Goal: Find specific page/section: Find specific page/section

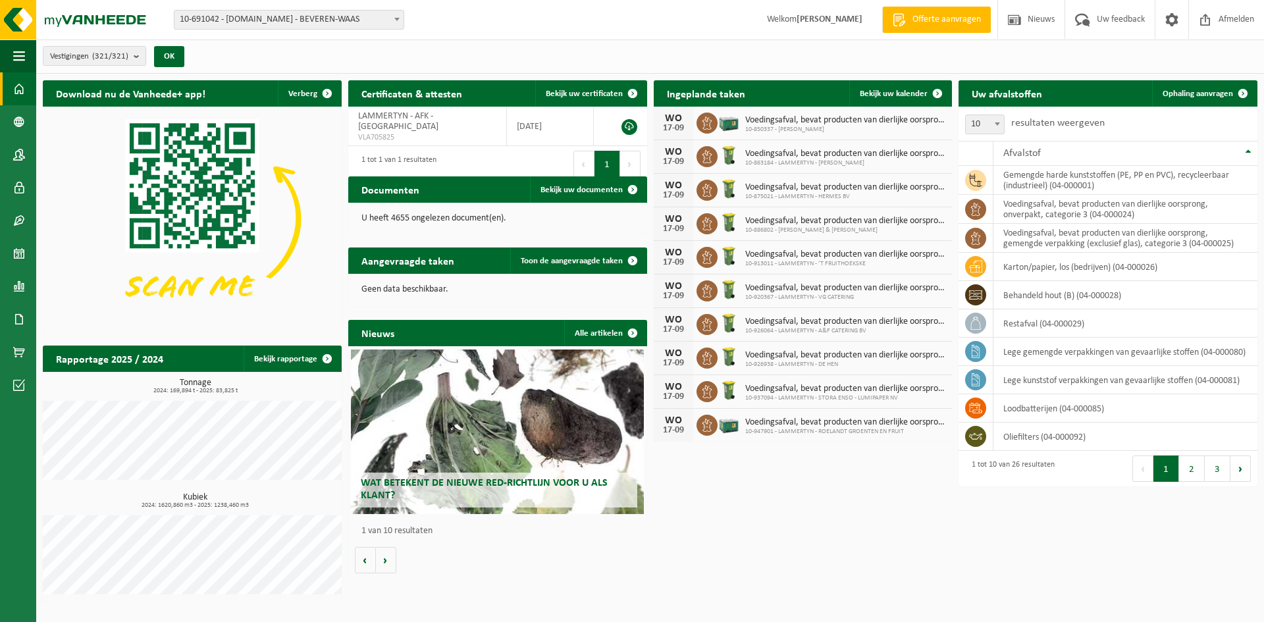
click at [388, 18] on span "10-691042 - [DOMAIN_NAME] - BEVEREN-WAAS" at bounding box center [288, 20] width 229 height 18
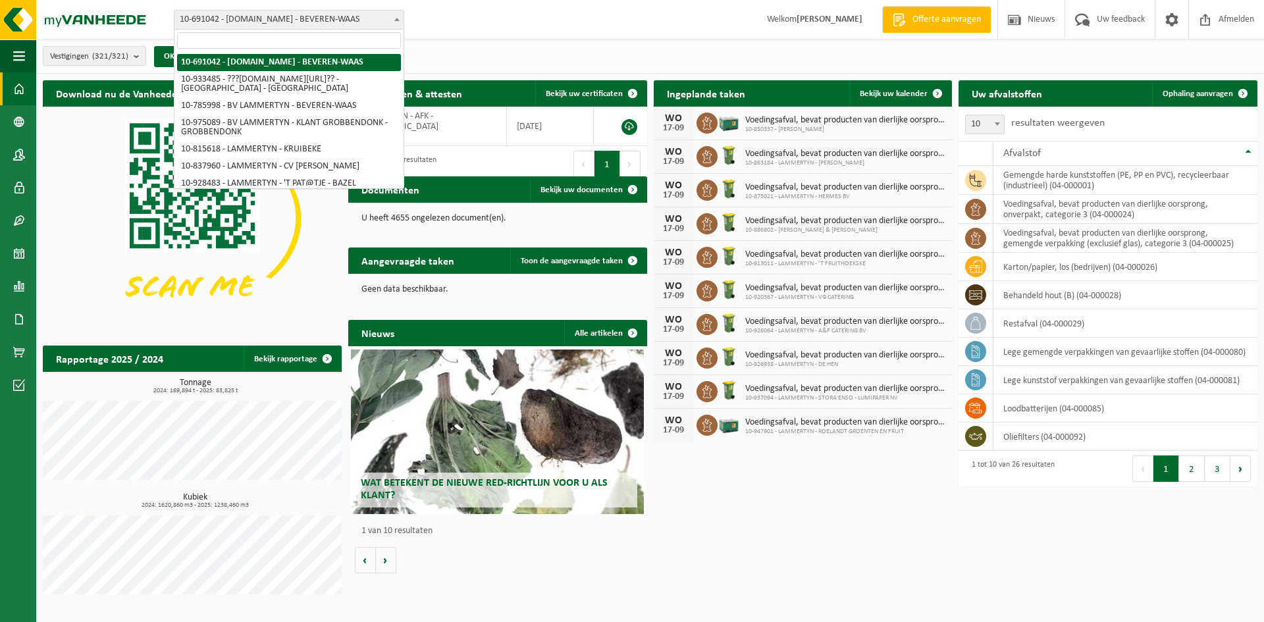
type input "Chikara BV"
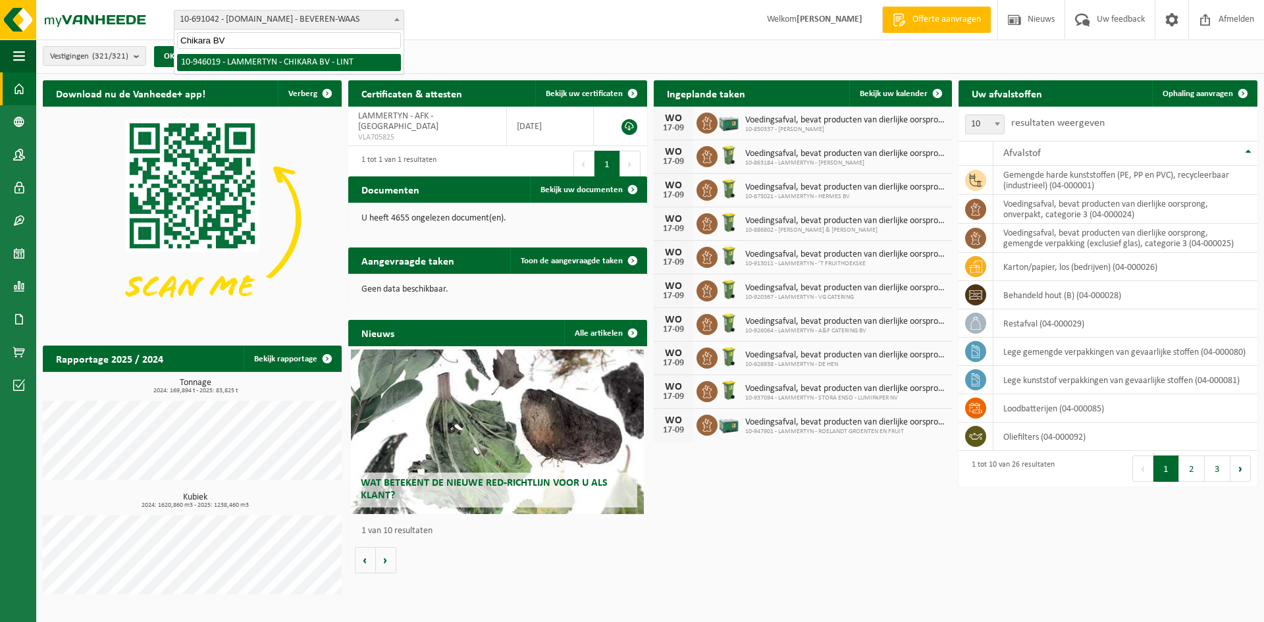
select select "141526"
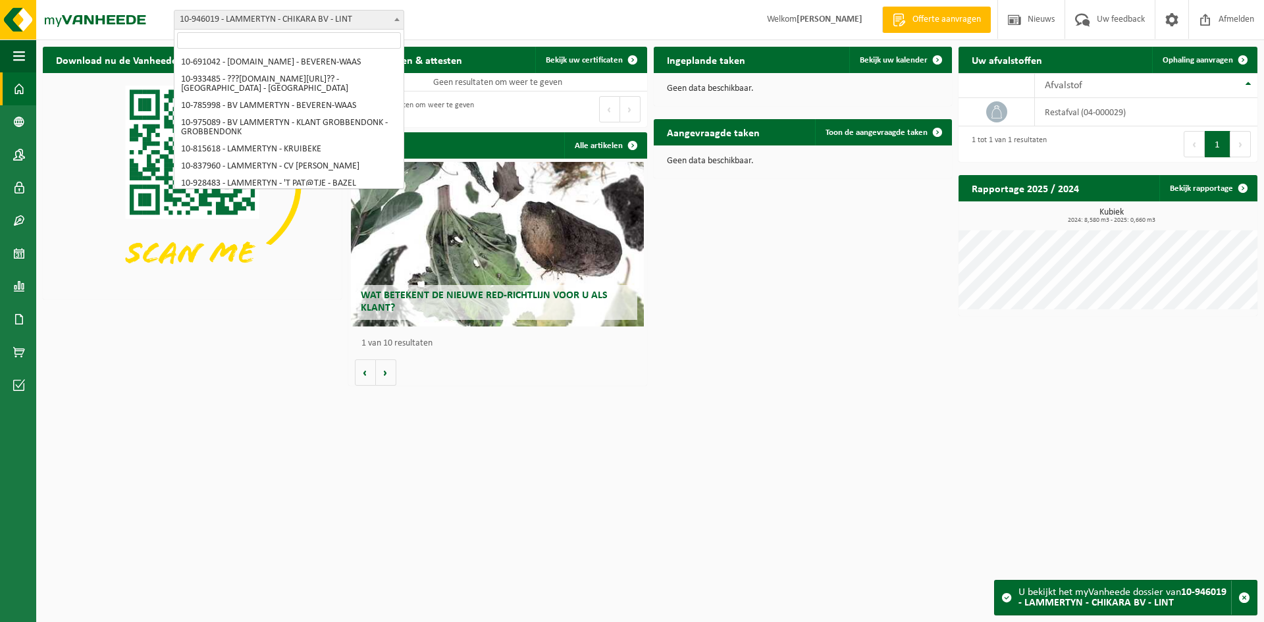
click at [288, 18] on span "10-946019 - LAMMERTYN - CHIKARA BV - LINT" at bounding box center [288, 20] width 229 height 18
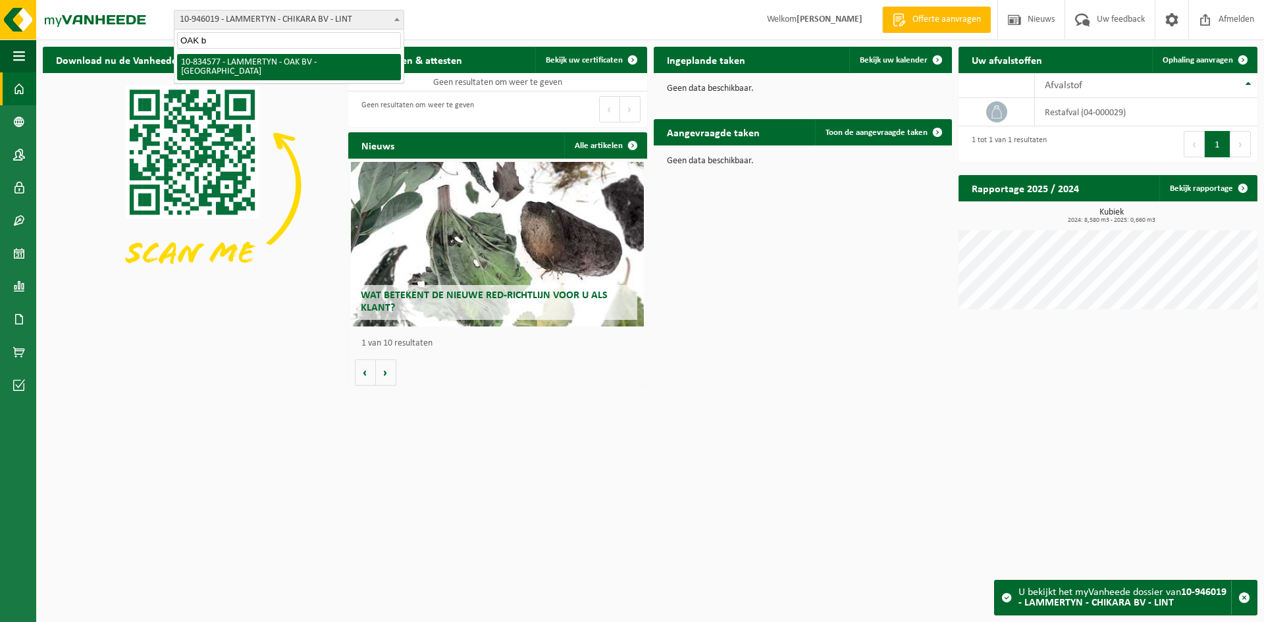
type input "OAK"
select select "89899"
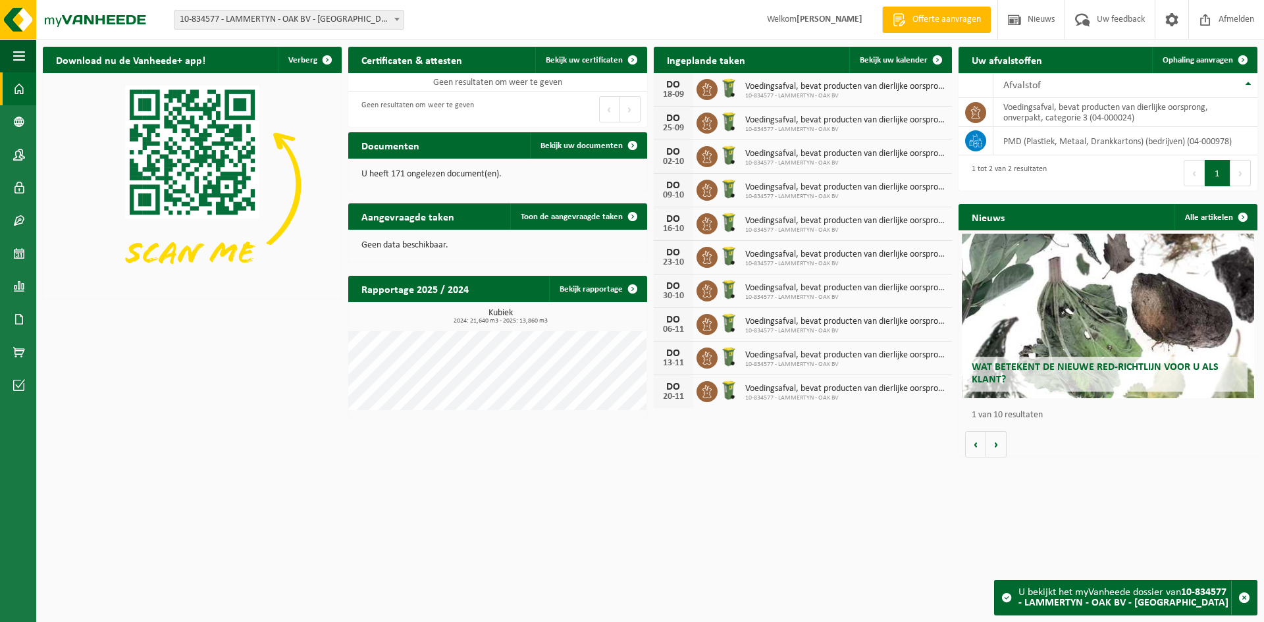
click at [269, 22] on span "10-834577 - LAMMERTYN - OAK BV - [GEOGRAPHIC_DATA]" at bounding box center [288, 20] width 229 height 18
type input "Bakkerij De Sutter"
select select "162275"
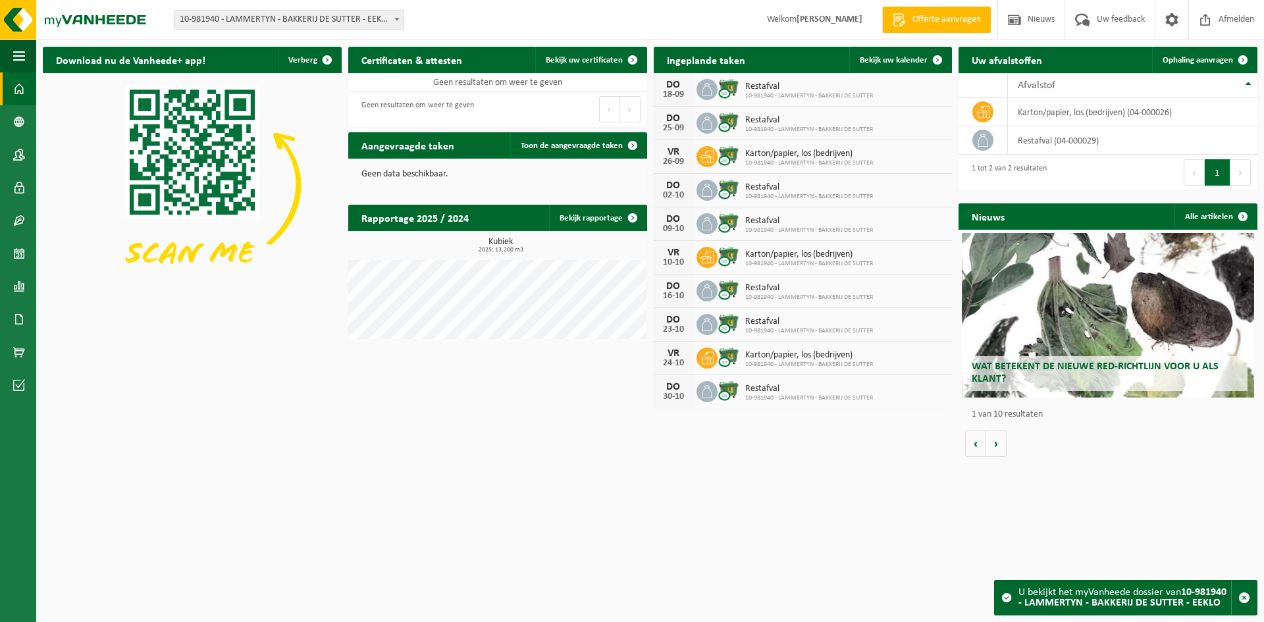
click at [299, 13] on span "10-981940 - LAMMERTYN - BAKKERIJ DE SUTTER - EEKLO" at bounding box center [288, 20] width 229 height 18
click at [308, 35] on input "Bint" at bounding box center [289, 40] width 224 height 16
paste input "russelsesteenweg 433"
type input "Brusselsesteenweg 433"
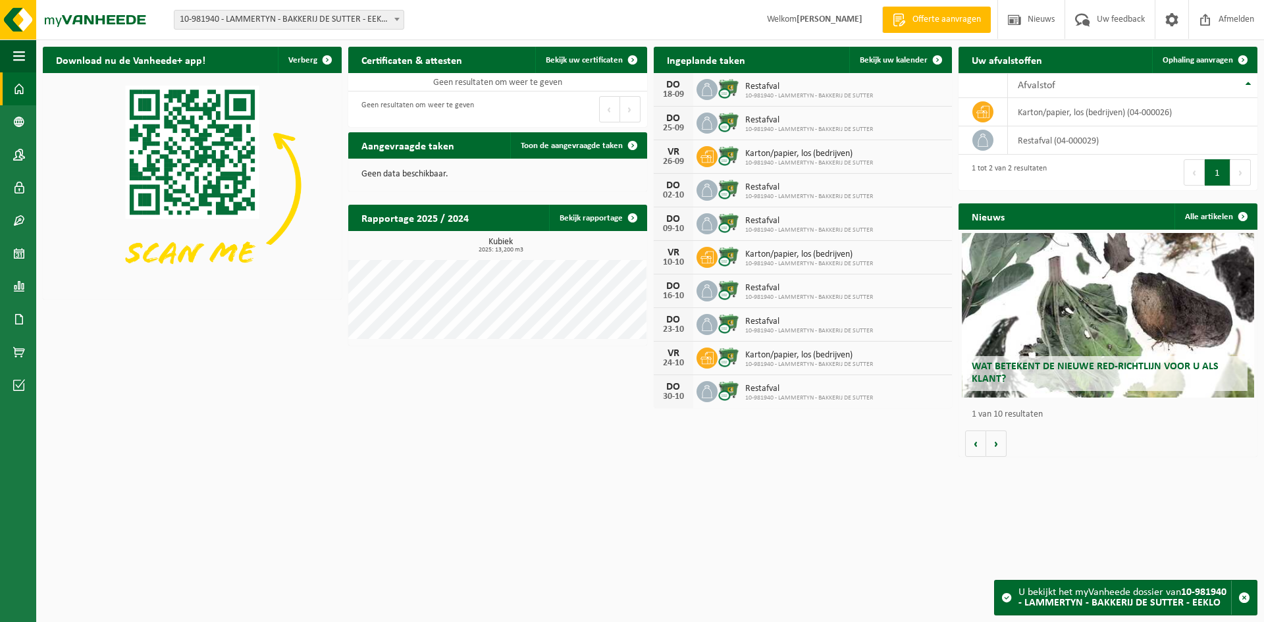
click at [306, 168] on img at bounding box center [192, 185] width 299 height 224
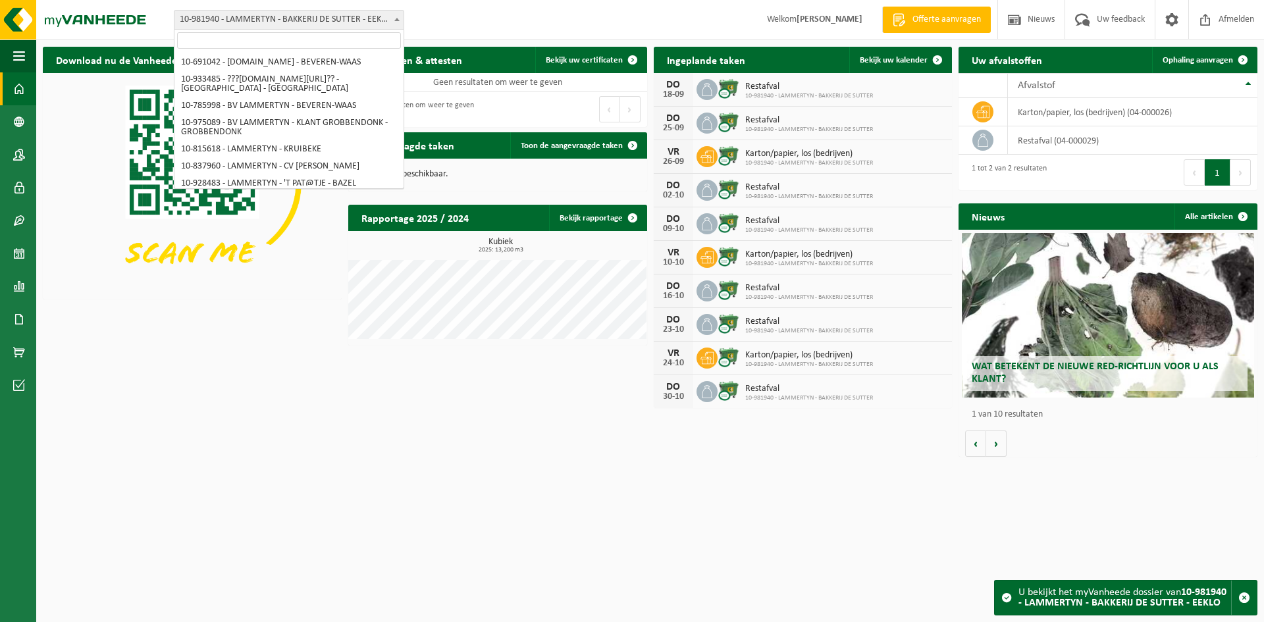
click at [282, 11] on span "10-981940 - LAMMERTYN - BAKKERIJ DE SUTTER - EEKLO" at bounding box center [288, 20] width 229 height 18
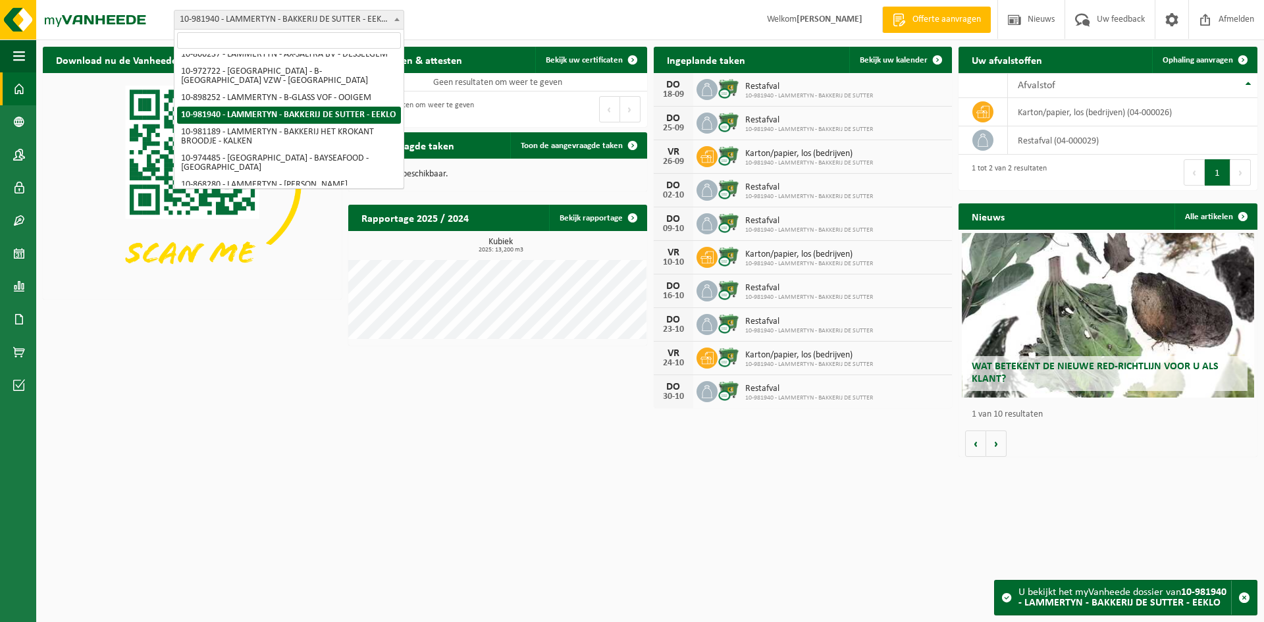
click at [281, 37] on input "search" at bounding box center [289, 40] width 224 height 16
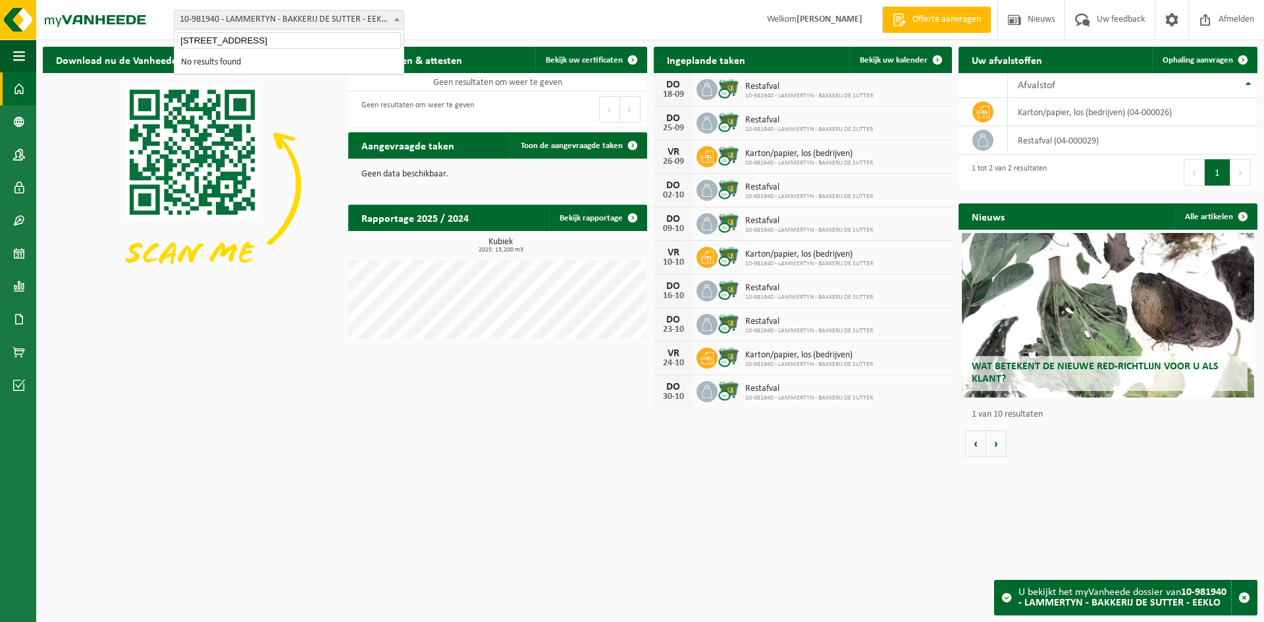
click at [292, 43] on input "Brusselsesteenweg 433" at bounding box center [289, 40] width 224 height 16
paste input "Cake en bread"
click at [251, 42] on input "Cake en bread" at bounding box center [289, 40] width 224 height 16
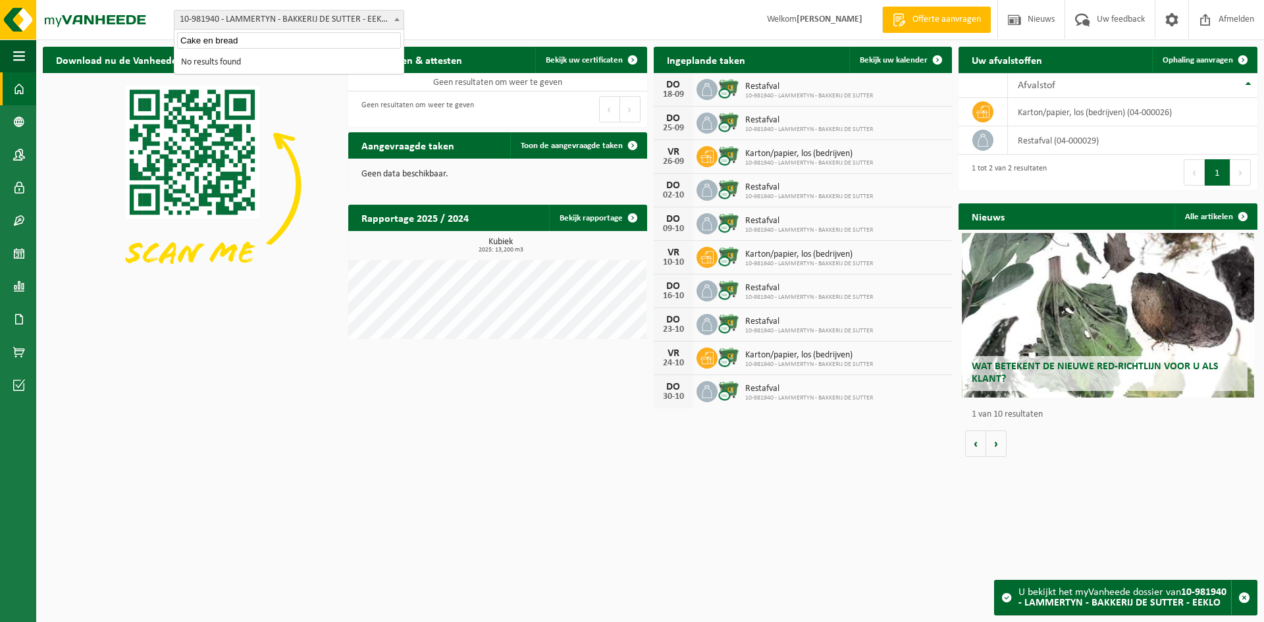
drag, startPoint x: 255, startPoint y: 43, endPoint x: 181, endPoint y: 46, distance: 74.5
click at [181, 46] on input "Cake en bread" at bounding box center [289, 40] width 224 height 16
click at [333, 57] on li "No results found" at bounding box center [289, 62] width 224 height 17
click at [273, 43] on input "Cake en bread" at bounding box center [289, 40] width 224 height 16
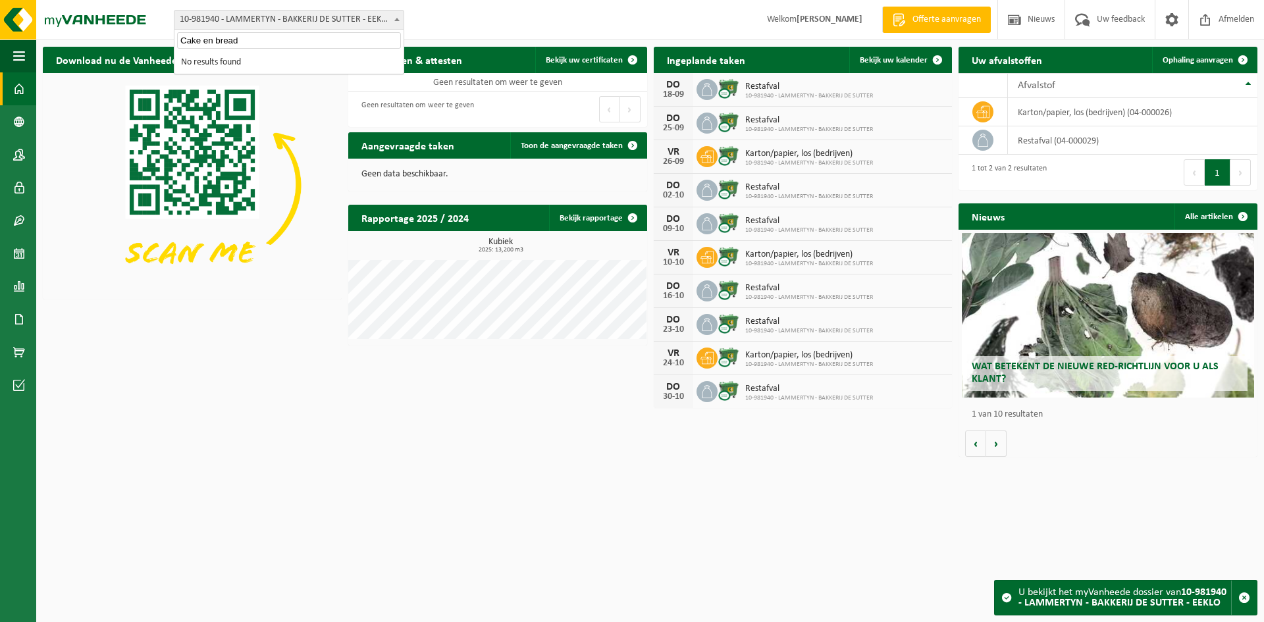
click at [273, 43] on input "Cake en bread" at bounding box center [289, 40] width 224 height 16
paste input "LAMMERTYN - CAKE AND BREAD"
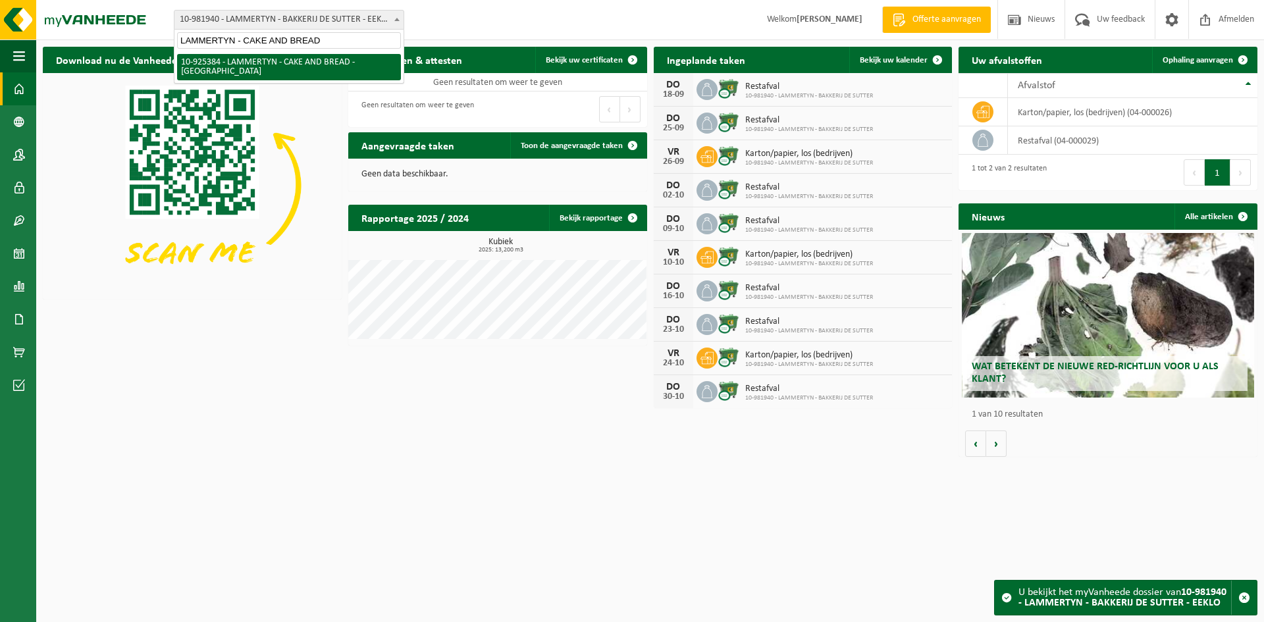
type input "LAMMERTYN - CAKE AND BREAD"
select select "131856"
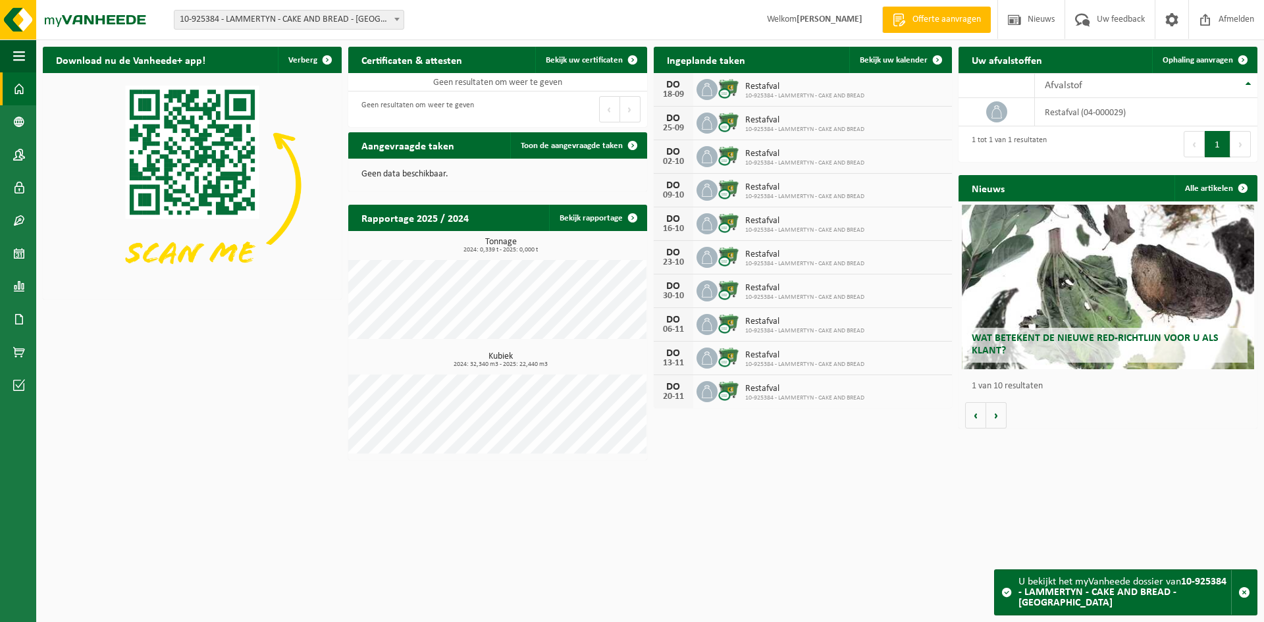
click at [275, 465] on div "Download nu de Vanheede+ app! Verberg Certificaten & attesten Bekijk uw certifi…" at bounding box center [650, 253] width 1221 height 427
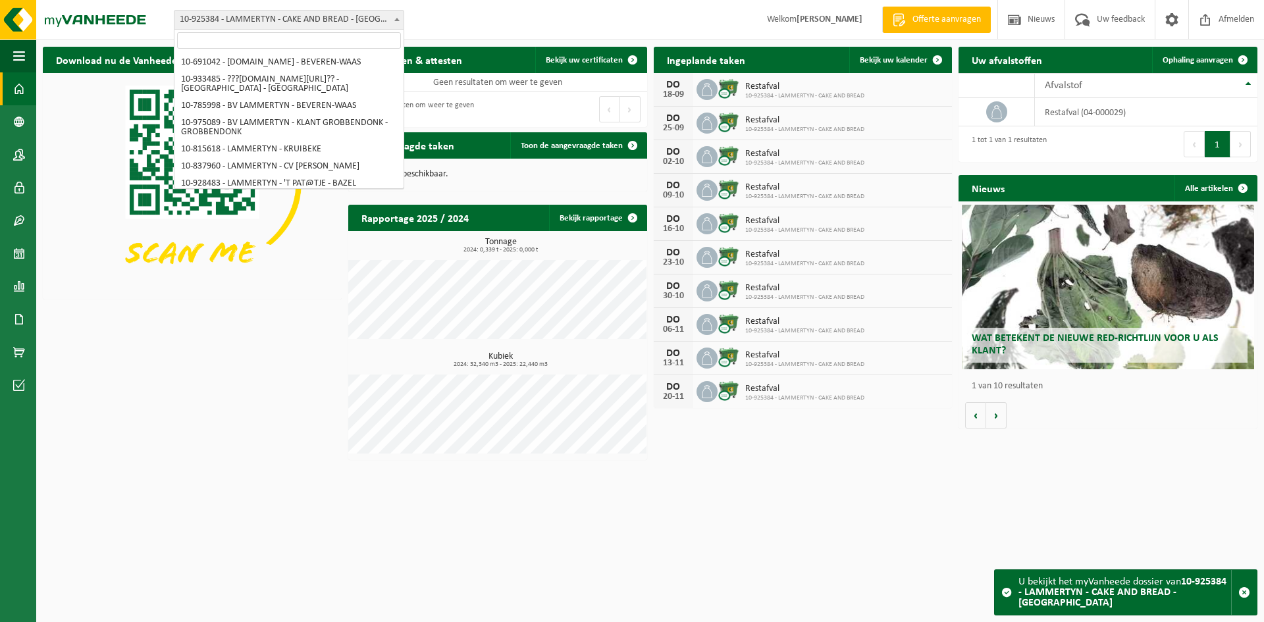
click at [204, 16] on span "10-925384 - LAMMERTYN - CAKE AND BREAD - [GEOGRAPHIC_DATA]" at bounding box center [288, 20] width 229 height 18
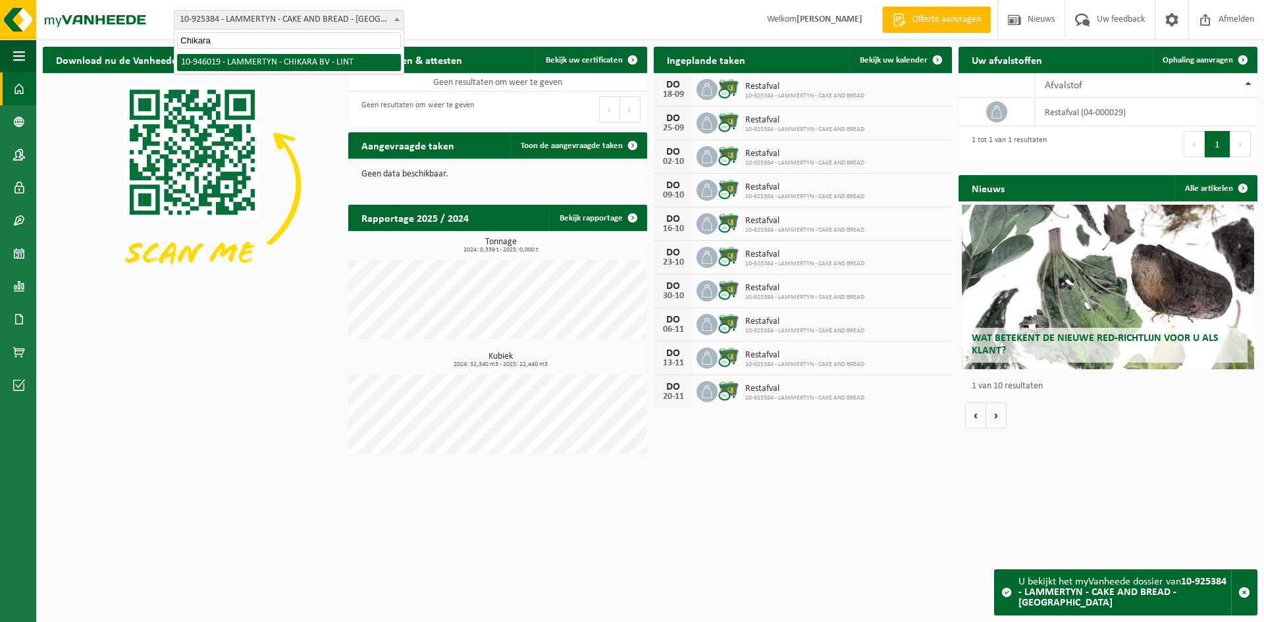
type input "Chikara"
select select "141526"
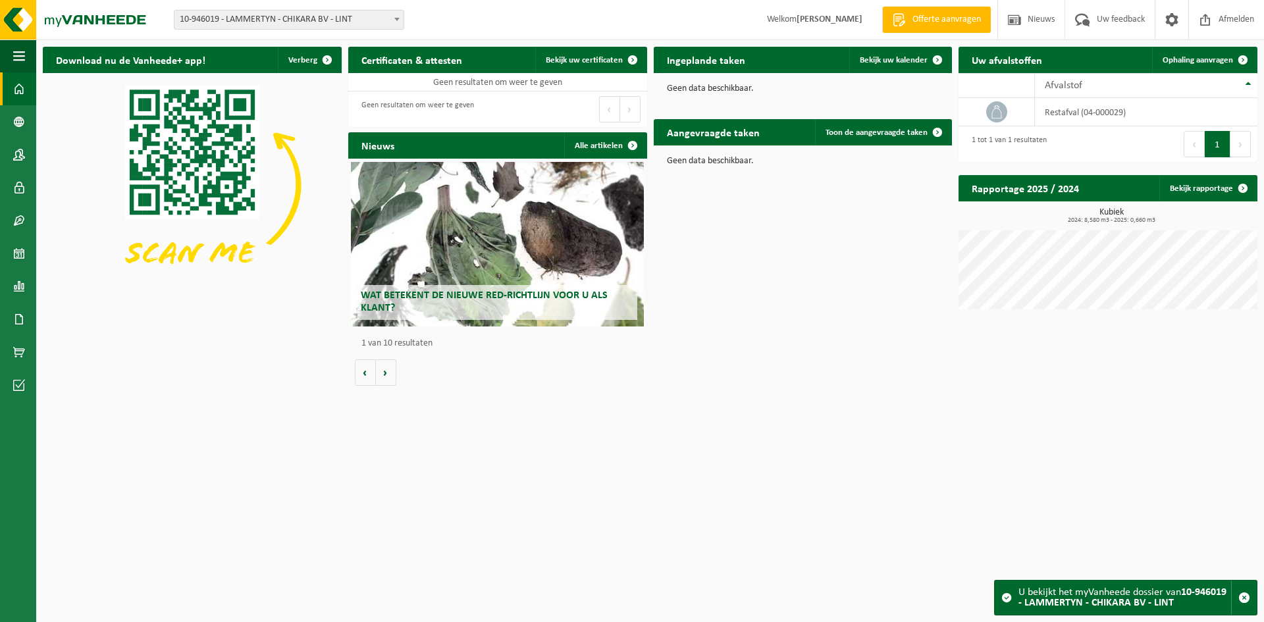
click at [290, 20] on span "10-946019 - LAMMERTYN - CHIKARA BV - LINT" at bounding box center [288, 20] width 229 height 18
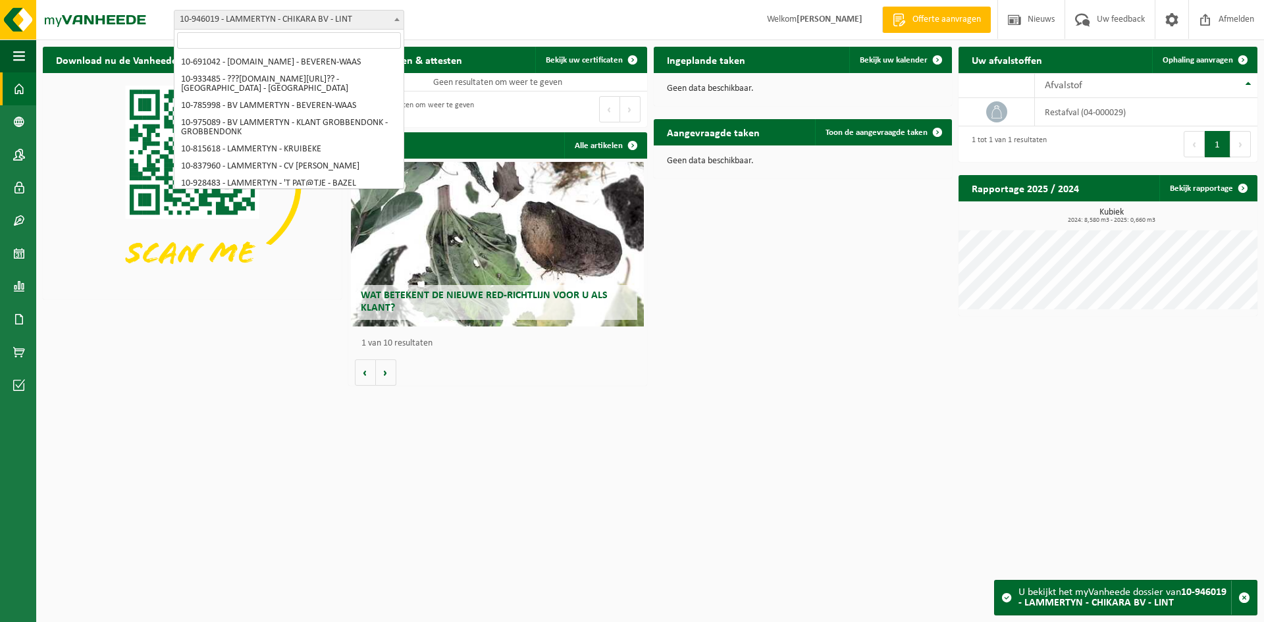
click at [287, 20] on span "10-946019 - LAMMERTYN - CHIKARA BV - LINT" at bounding box center [288, 20] width 229 height 18
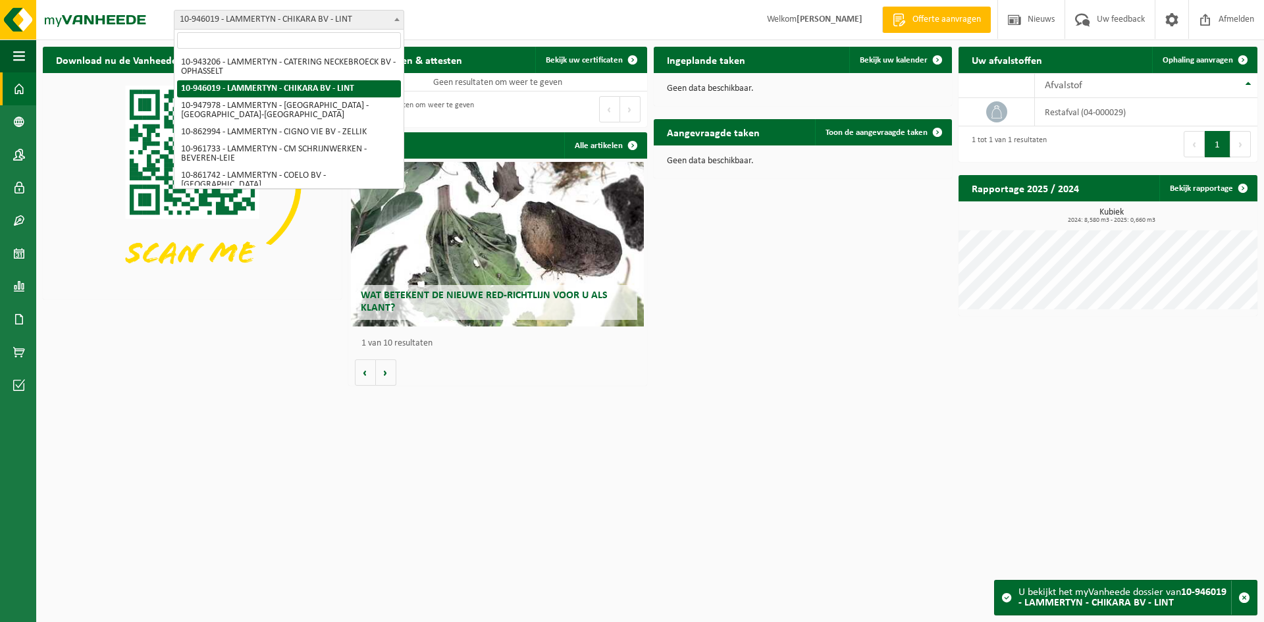
paste input "[PERSON_NAME]"
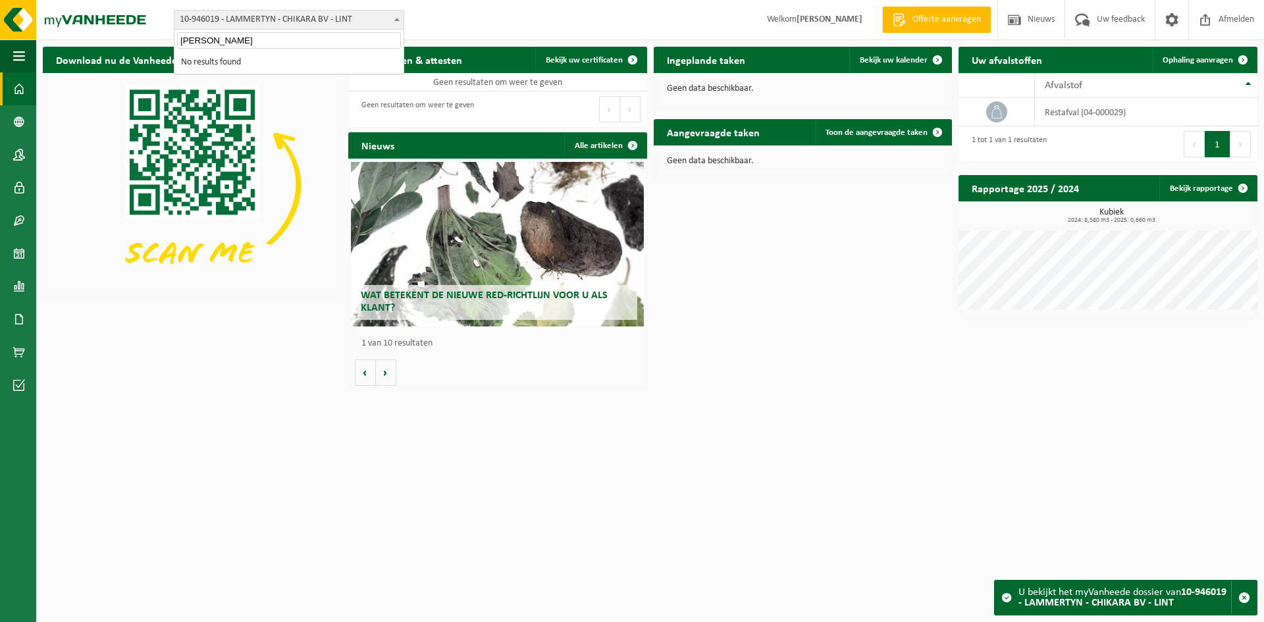
click at [259, 37] on input "[PERSON_NAME]" at bounding box center [289, 40] width 224 height 16
click at [260, 37] on input "[PERSON_NAME]" at bounding box center [289, 40] width 224 height 16
paste input "LAMMERTYN - [PERSON_NAME] BV"
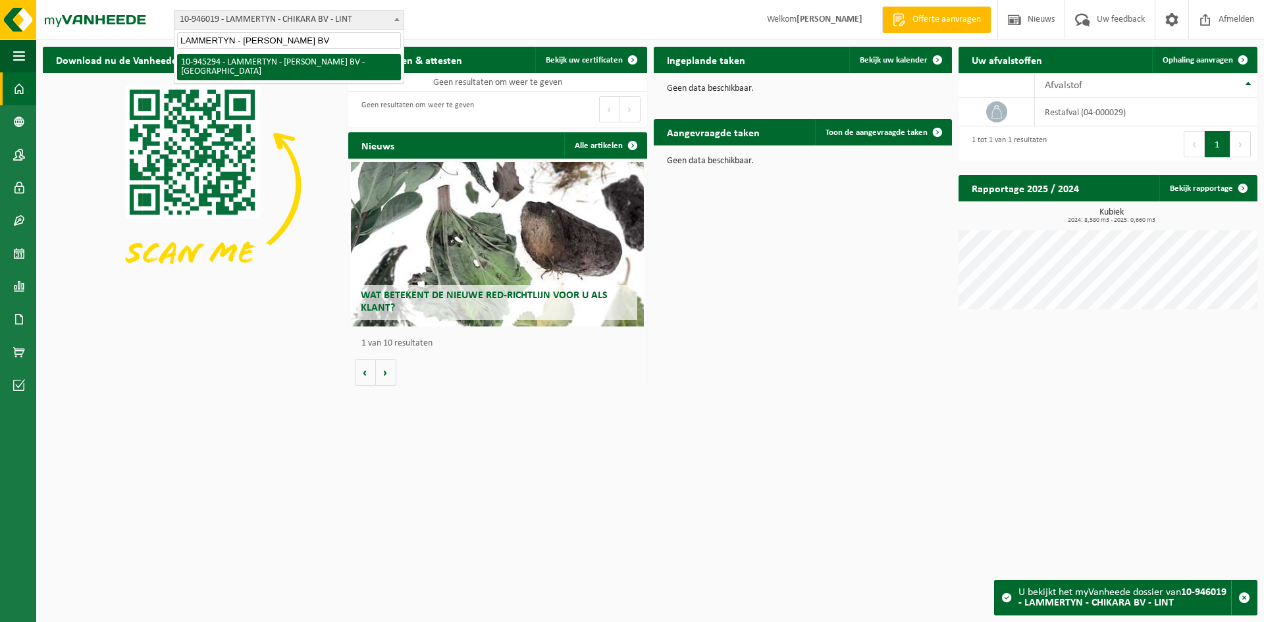
type input "LAMMERTYN - [PERSON_NAME] BV"
select select "141167"
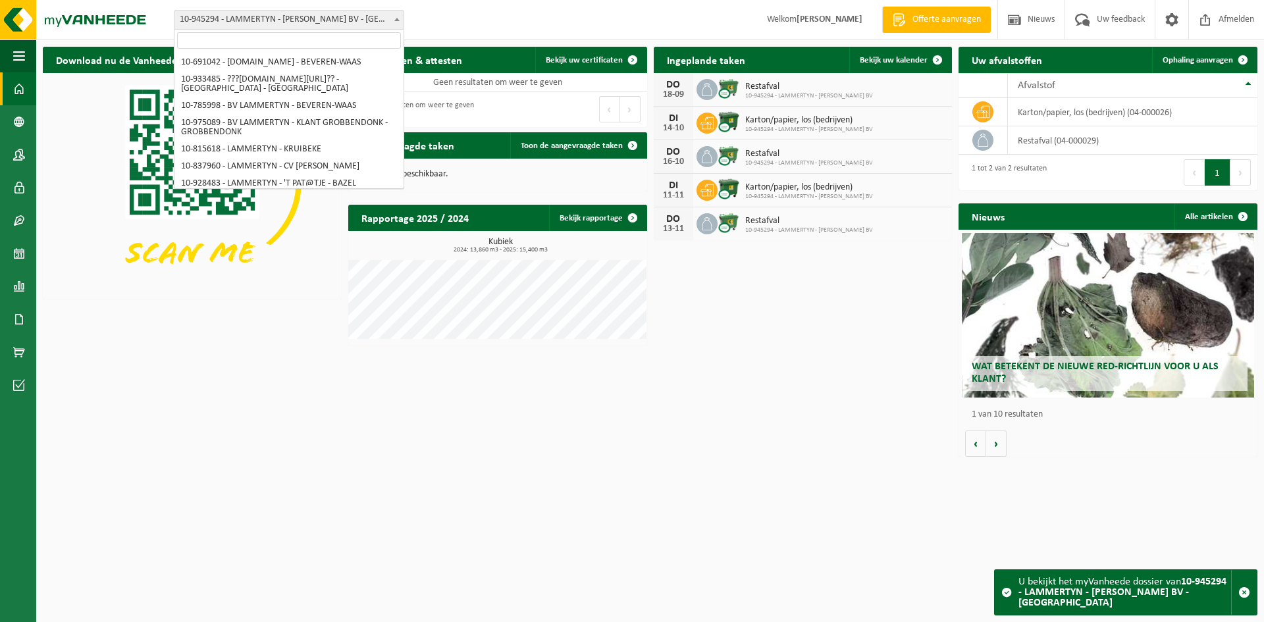
click at [267, 23] on span "10-945294 - LAMMERTYN - [PERSON_NAME] BV - [GEOGRAPHIC_DATA]" at bounding box center [288, 20] width 229 height 18
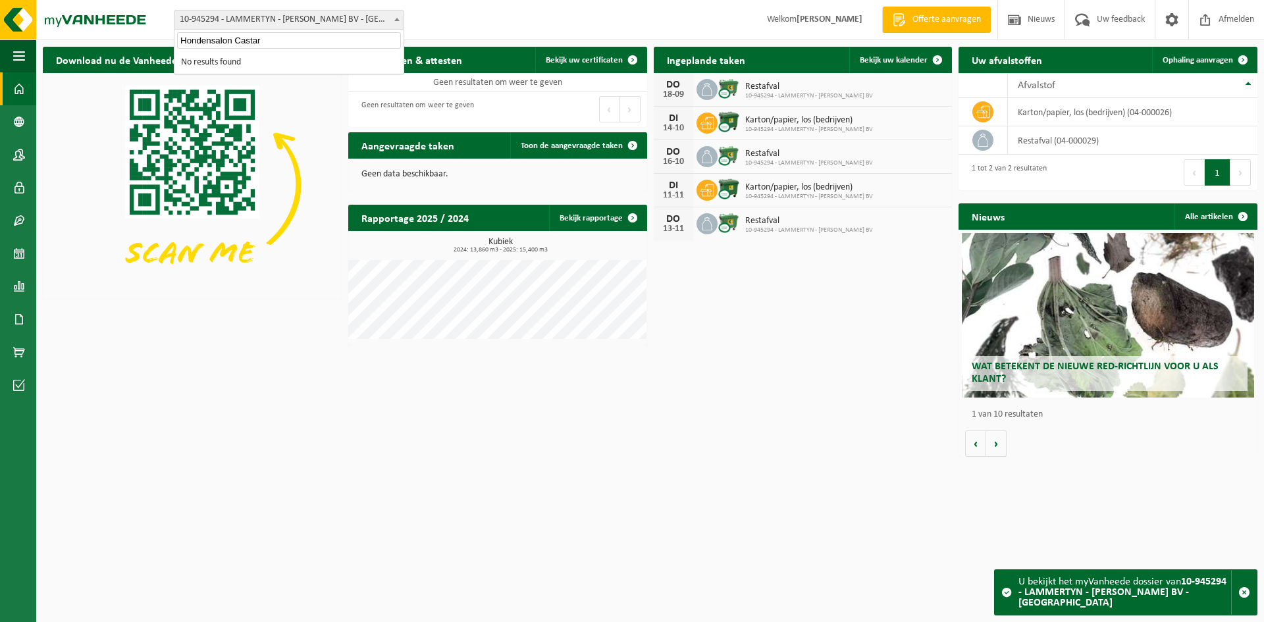
click at [268, 39] on input "Hondensalon Castar" at bounding box center [289, 40] width 224 height 16
click at [275, 46] on input "Hondensalon Castar" at bounding box center [289, 40] width 224 height 16
paste input "LAMMERTYN - HONDENSALON CASTOR"
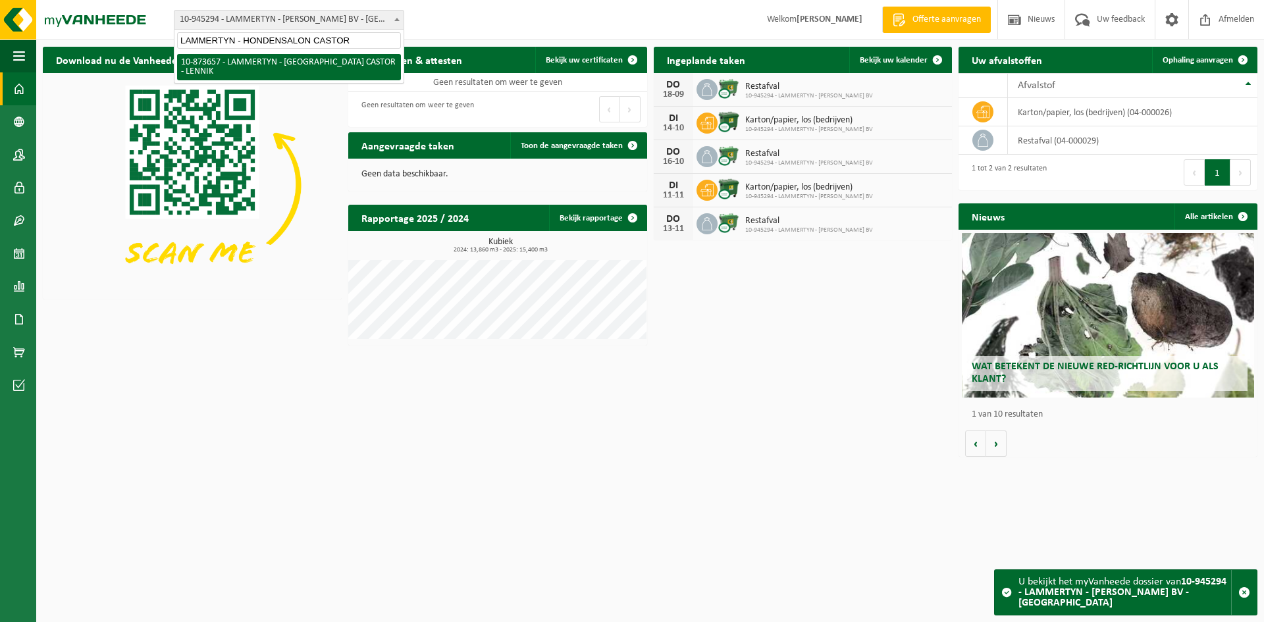
type input "LAMMERTYN - HONDENSALON CASTOR"
click at [297, 80] on span "10-873657 - LAMMERTYN - [GEOGRAPHIC_DATA] CASTOR - LENNIK" at bounding box center [288, 67] width 229 height 32
select select "106291"
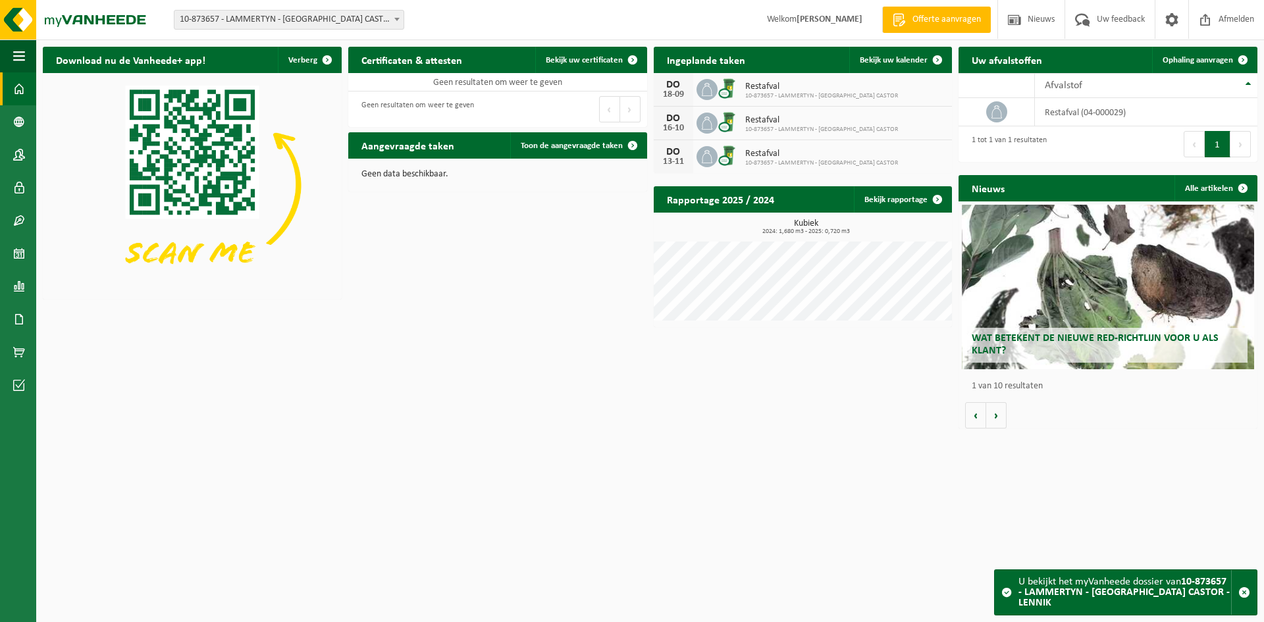
click at [294, 23] on span "10-873657 - LAMMERTYN - [GEOGRAPHIC_DATA] CASTOR - LENNIK" at bounding box center [288, 20] width 229 height 18
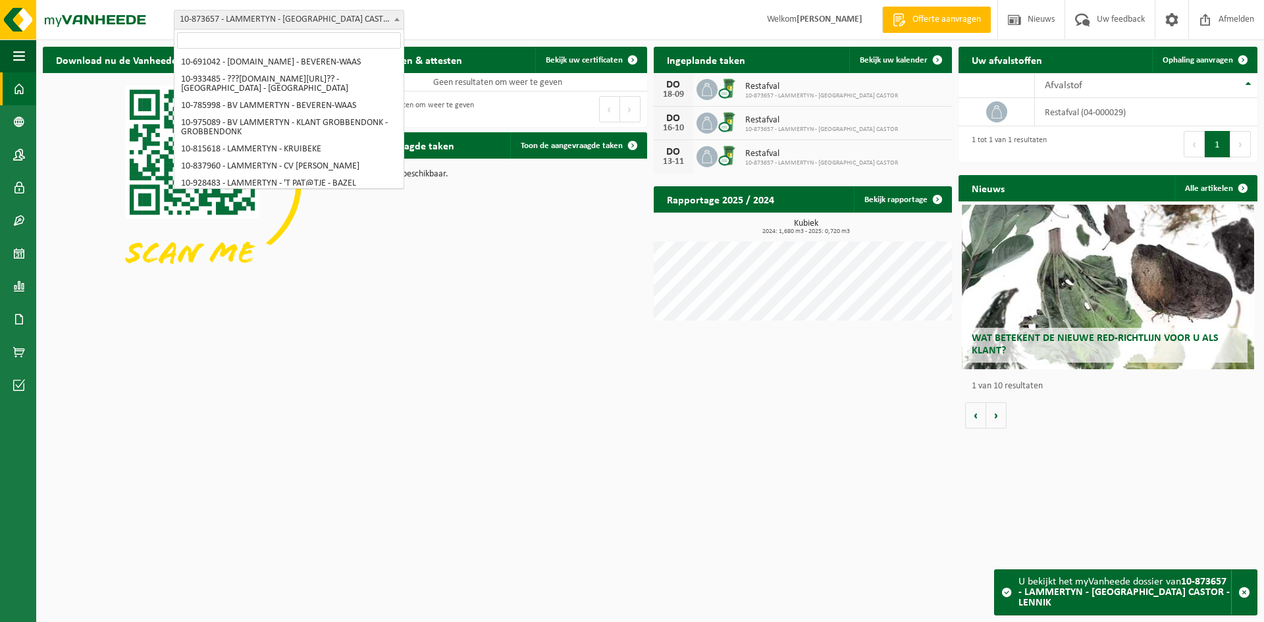
scroll to position [2779, 0]
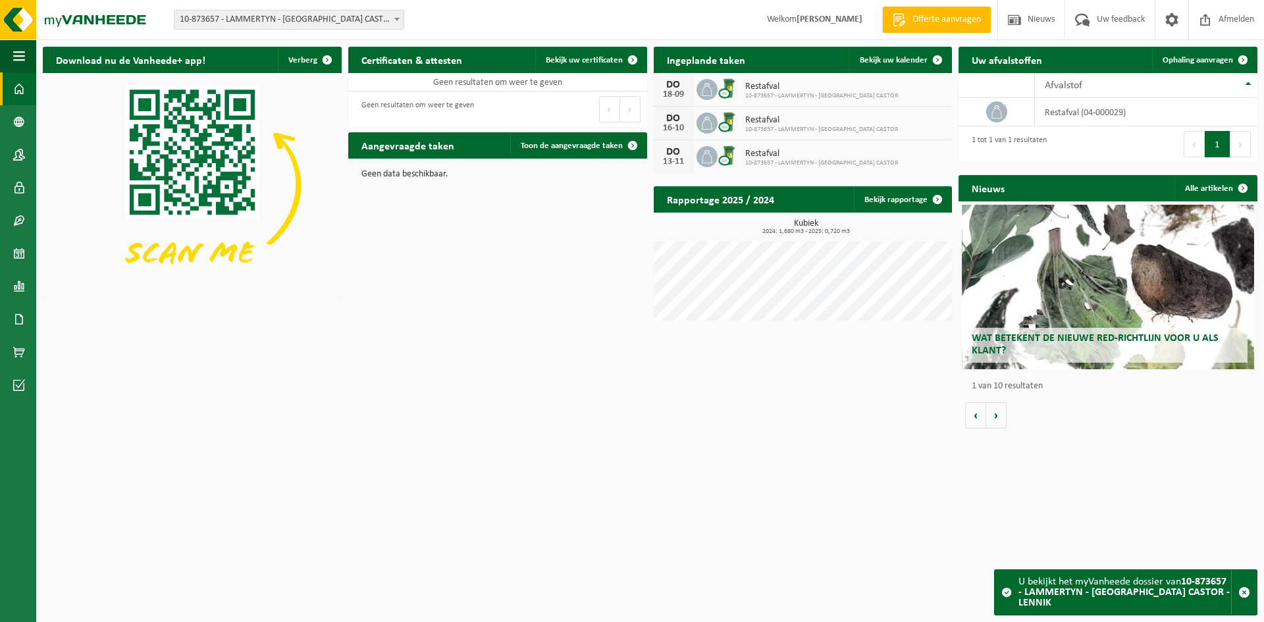
click at [294, 22] on span "10-873657 - LAMMERTYN - [GEOGRAPHIC_DATA] CASTOR - LENNIK" at bounding box center [288, 20] width 229 height 18
click at [294, 14] on span "10-873657 - LAMMERTYN - [GEOGRAPHIC_DATA] CASTOR - LENNIK" at bounding box center [288, 20] width 229 height 18
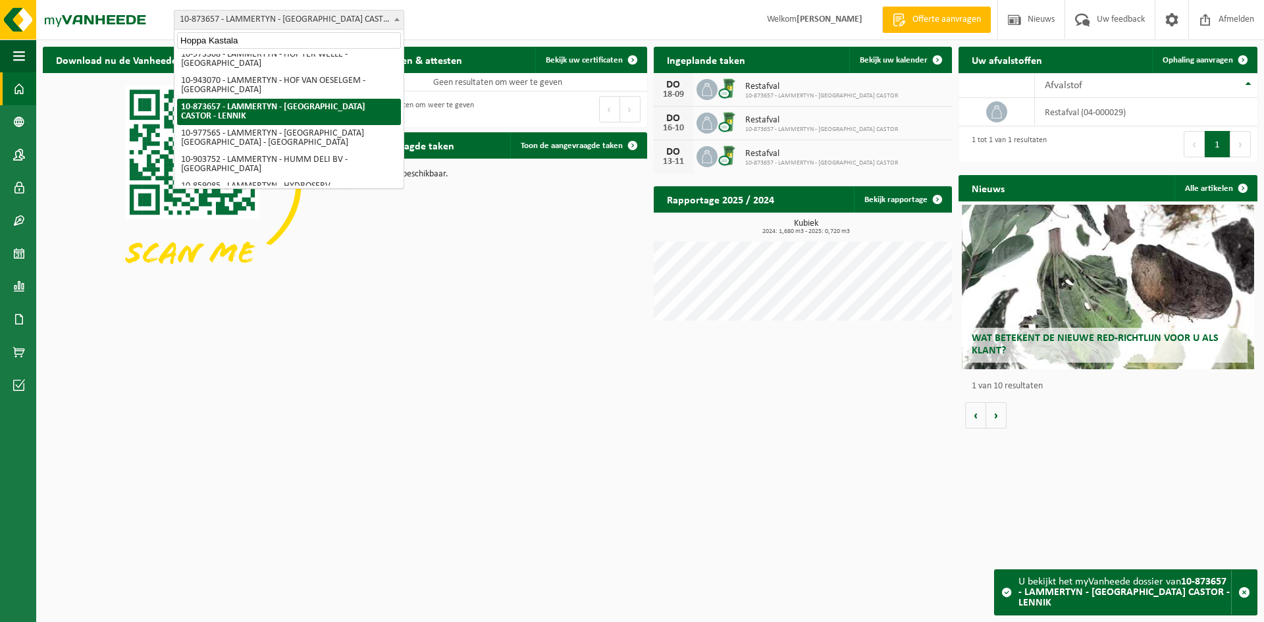
scroll to position [0, 0]
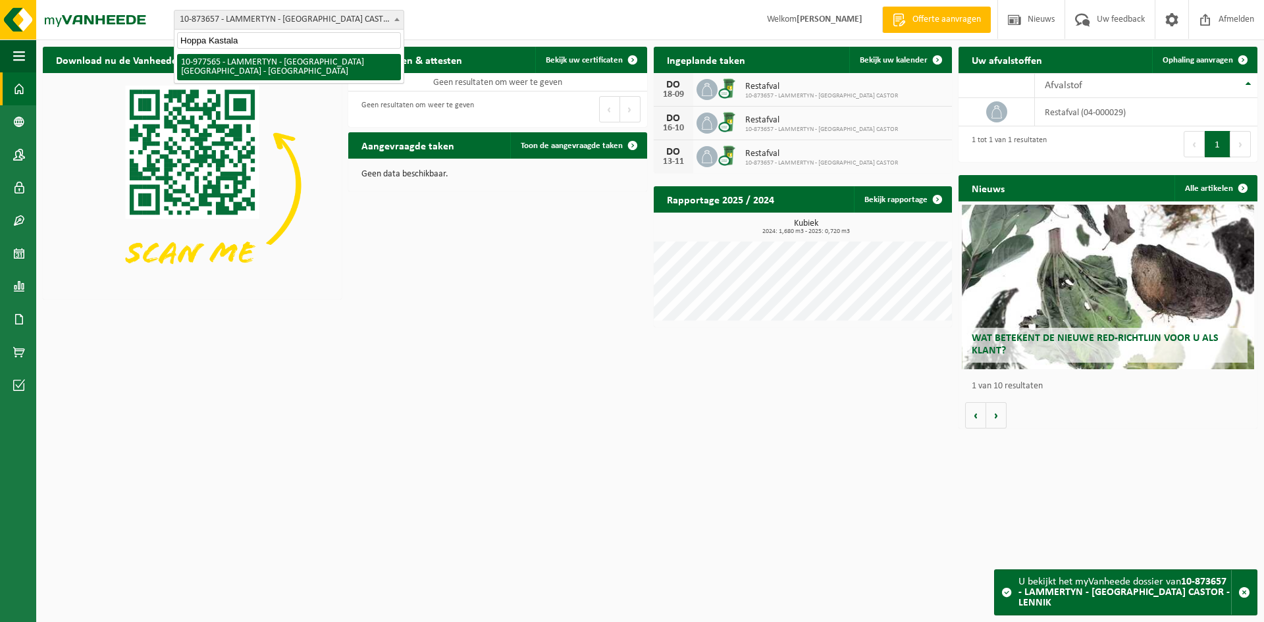
type input "Hoppa Kastala"
select select "159546"
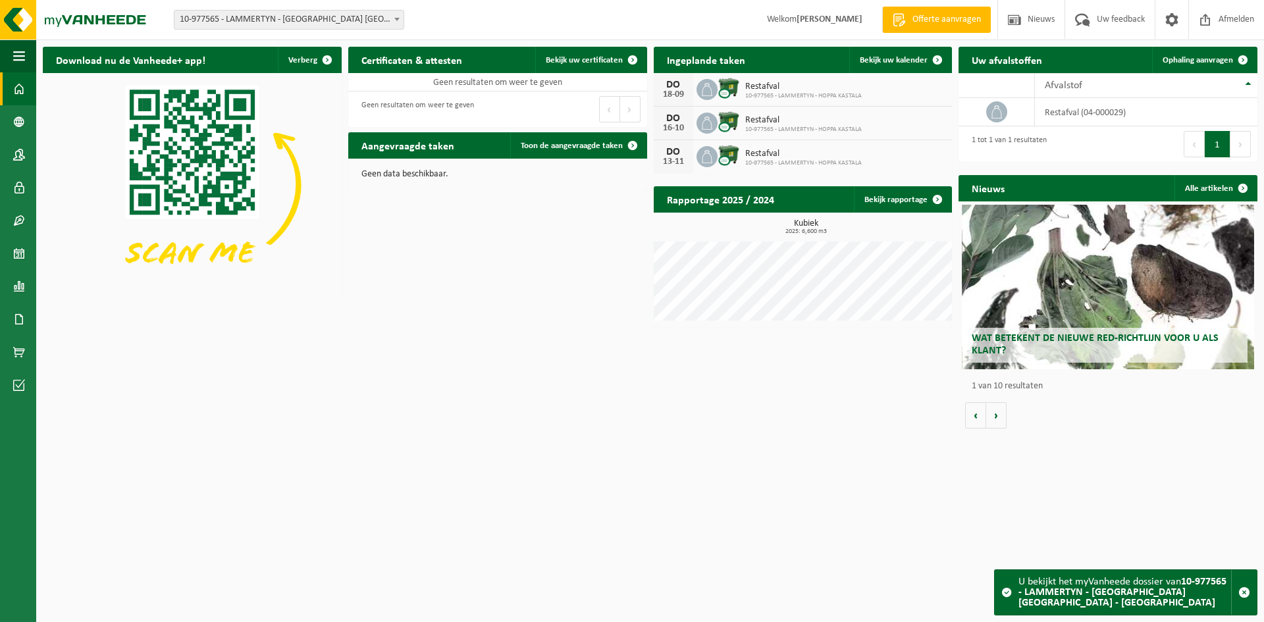
click at [225, 25] on span "10-977565 - LAMMERTYN - [GEOGRAPHIC_DATA] [GEOGRAPHIC_DATA] - [GEOGRAPHIC_DATA]" at bounding box center [288, 20] width 229 height 18
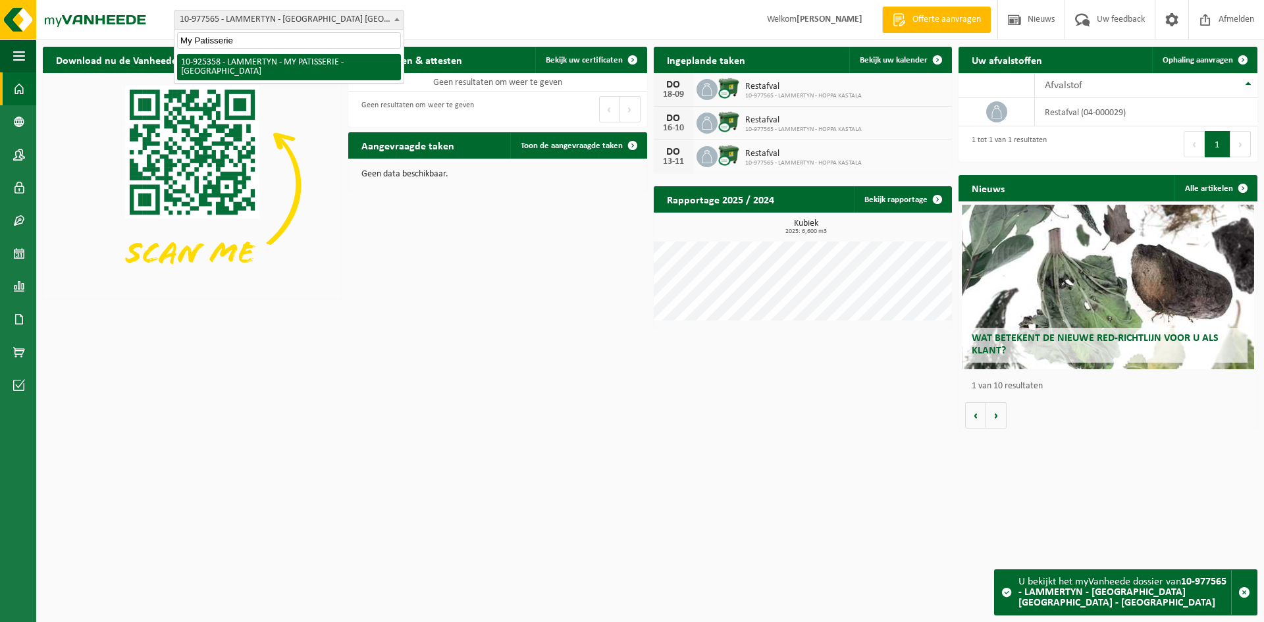
type input "My Patisserie"
select select "131844"
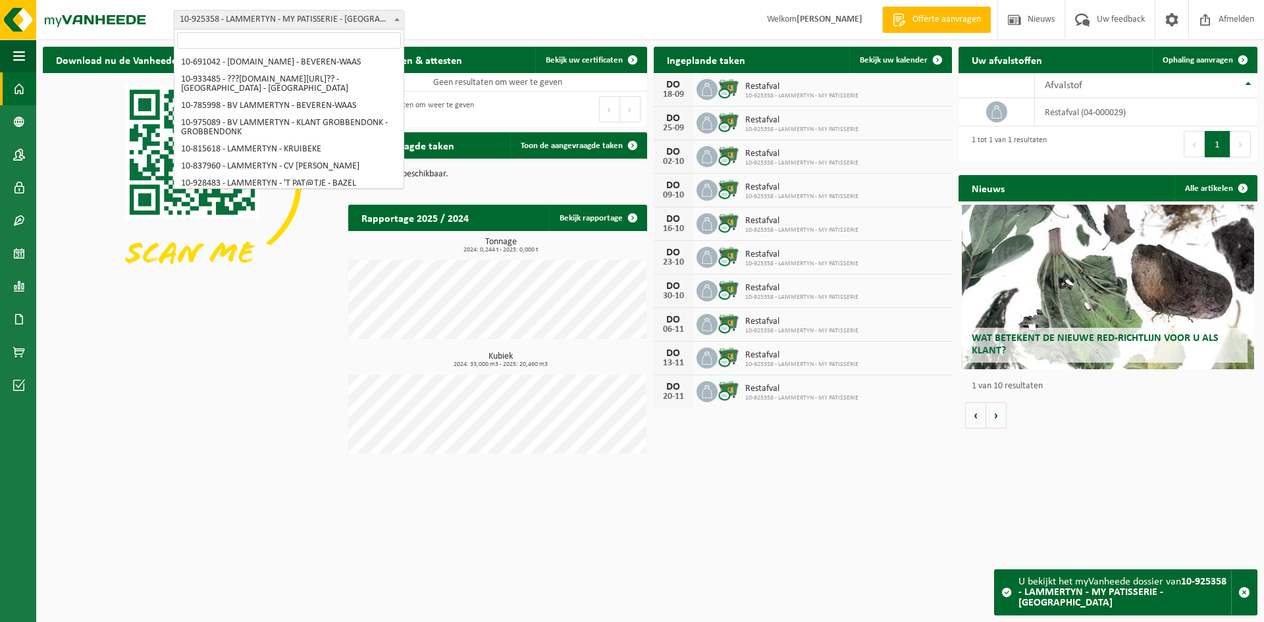
click at [332, 18] on span "10-925358 - LAMMERTYN - MY PATISSERIE - [GEOGRAPHIC_DATA]" at bounding box center [288, 20] width 229 height 18
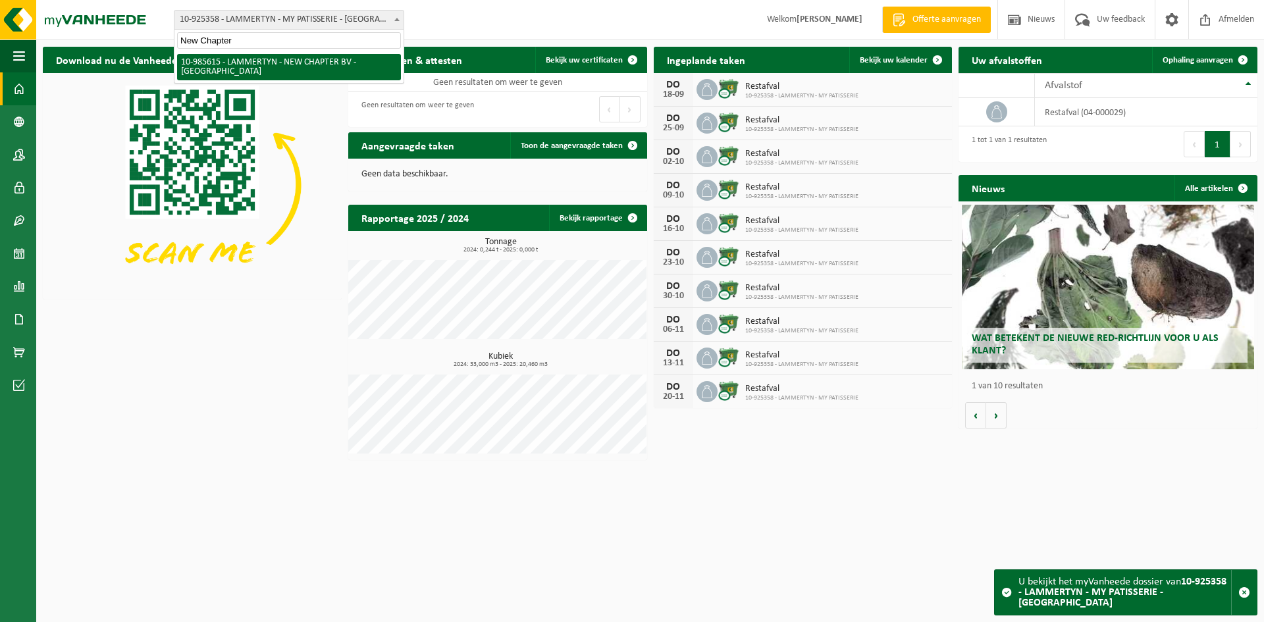
type input "New Chapter"
select select "165194"
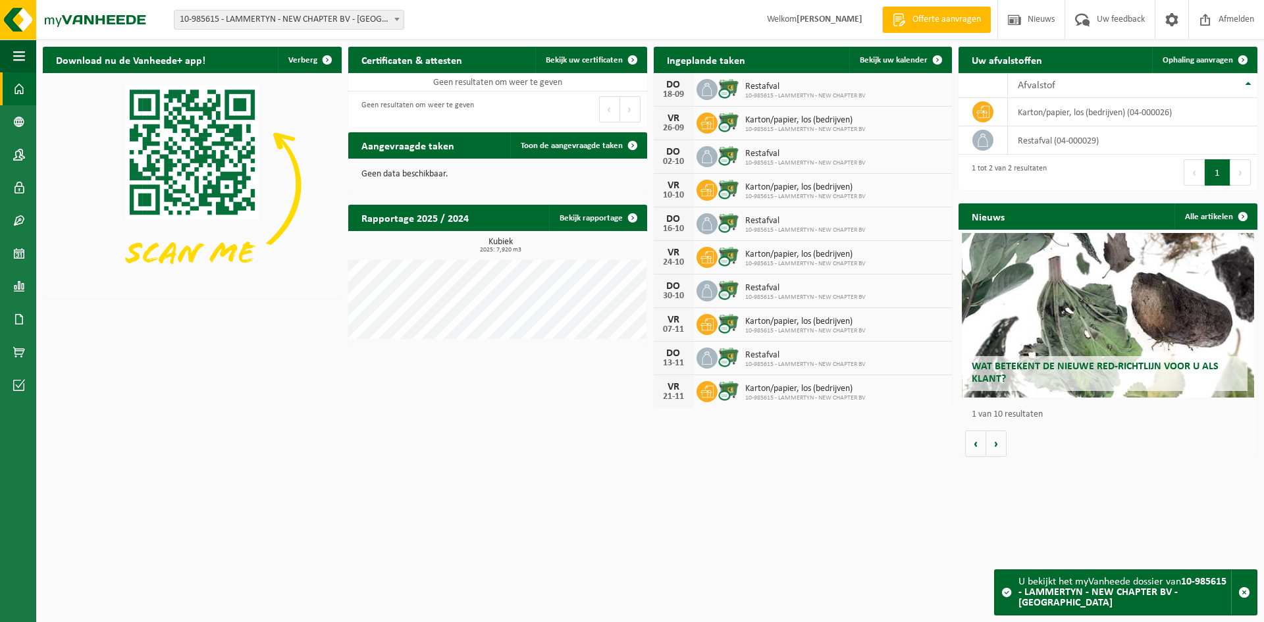
click at [204, 16] on span "10-985615 - LAMMERTYN - NEW CHAPTER BV - [GEOGRAPHIC_DATA]" at bounding box center [288, 20] width 229 height 18
type input "BauWatch [GEOGRAPHIC_DATA]"
click at [311, 369] on div "Download nu de Vanheede+ app! Verberg Certificaten & attesten Bekijk uw certifi…" at bounding box center [650, 251] width 1221 height 423
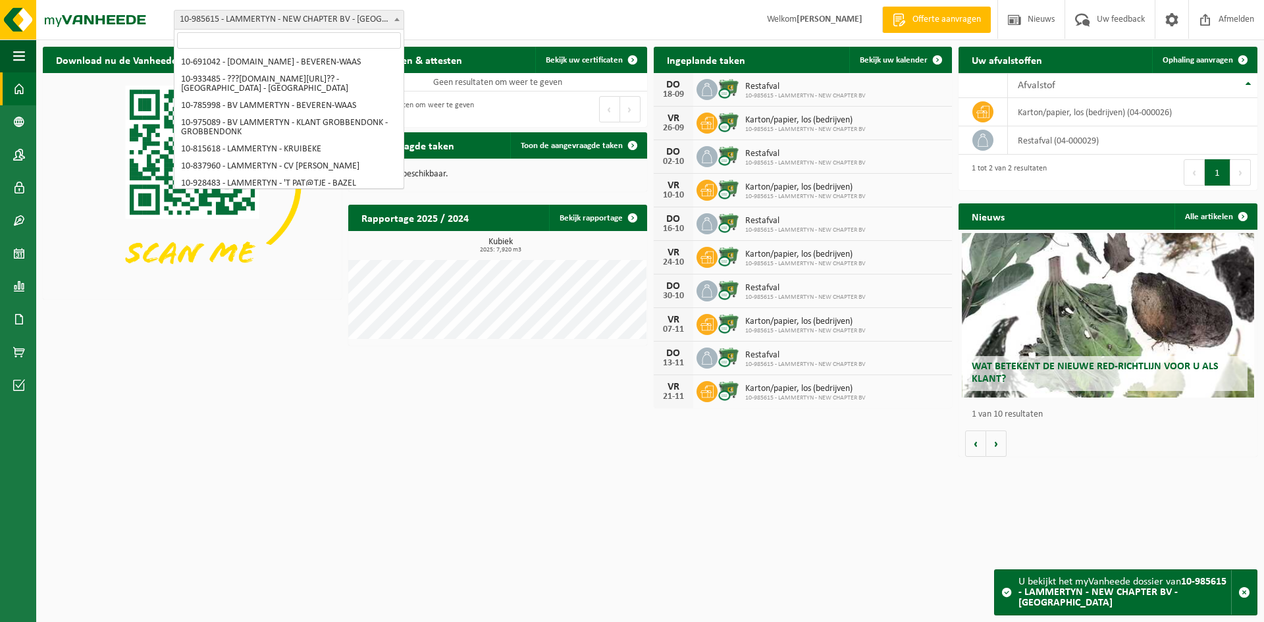
click at [307, 22] on span "10-985615 - LAMMERTYN - NEW CHAPTER BV - [GEOGRAPHIC_DATA]" at bounding box center [288, 20] width 229 height 18
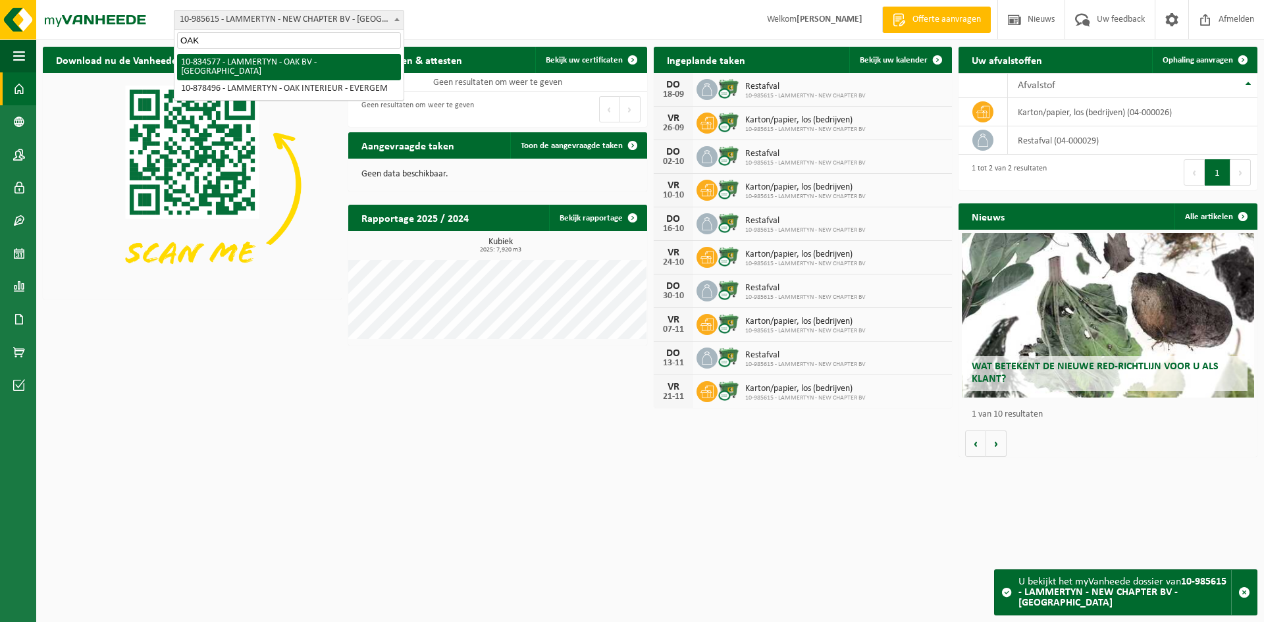
type input "OAK"
select select "89899"
click at [0, 0] on div "Even geduld. Door de grote hoeveelheid gegevens duurt het laden even." at bounding box center [0, 0] width 0 height 0
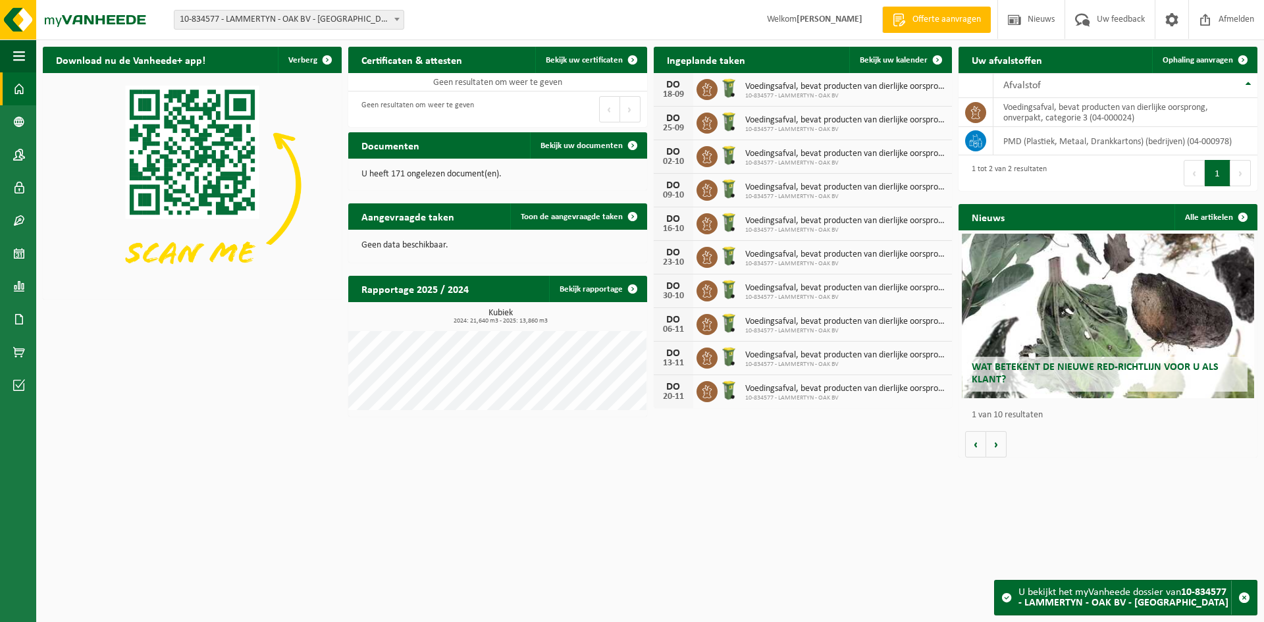
click at [800, 90] on span "Voedingsafval, bevat producten van dierlijke oorsprong, onverpakt, categorie 3" at bounding box center [845, 87] width 201 height 11
click at [938, 61] on span at bounding box center [937, 60] width 26 height 26
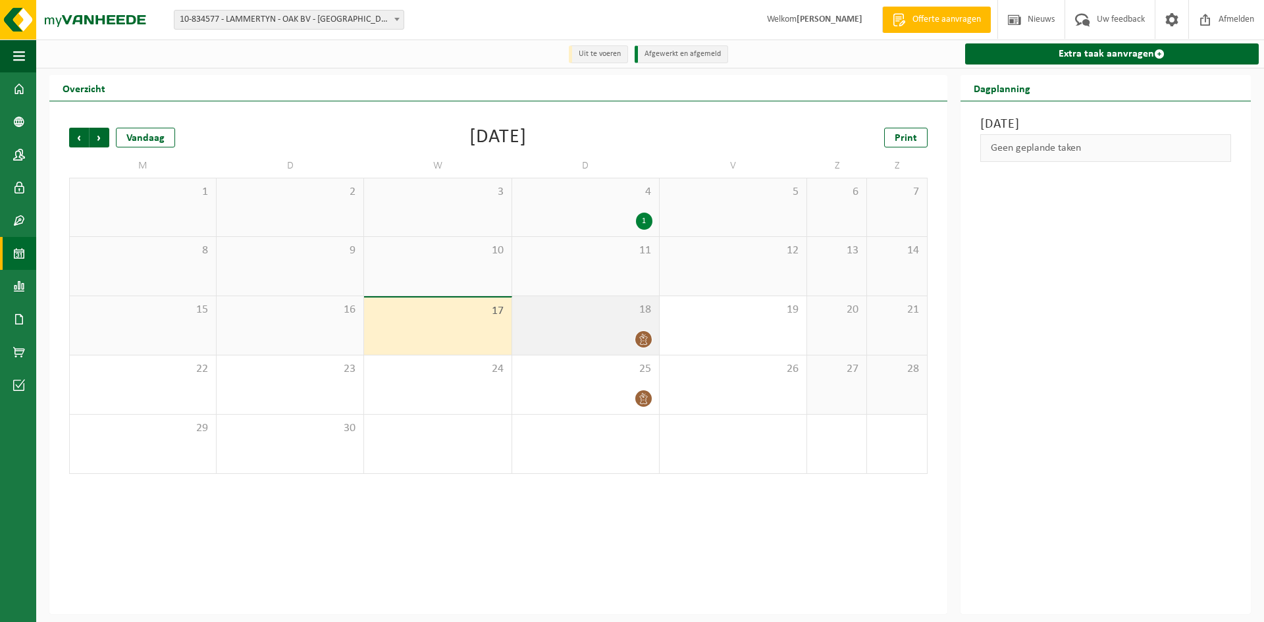
click at [604, 327] on div "18" at bounding box center [585, 325] width 147 height 59
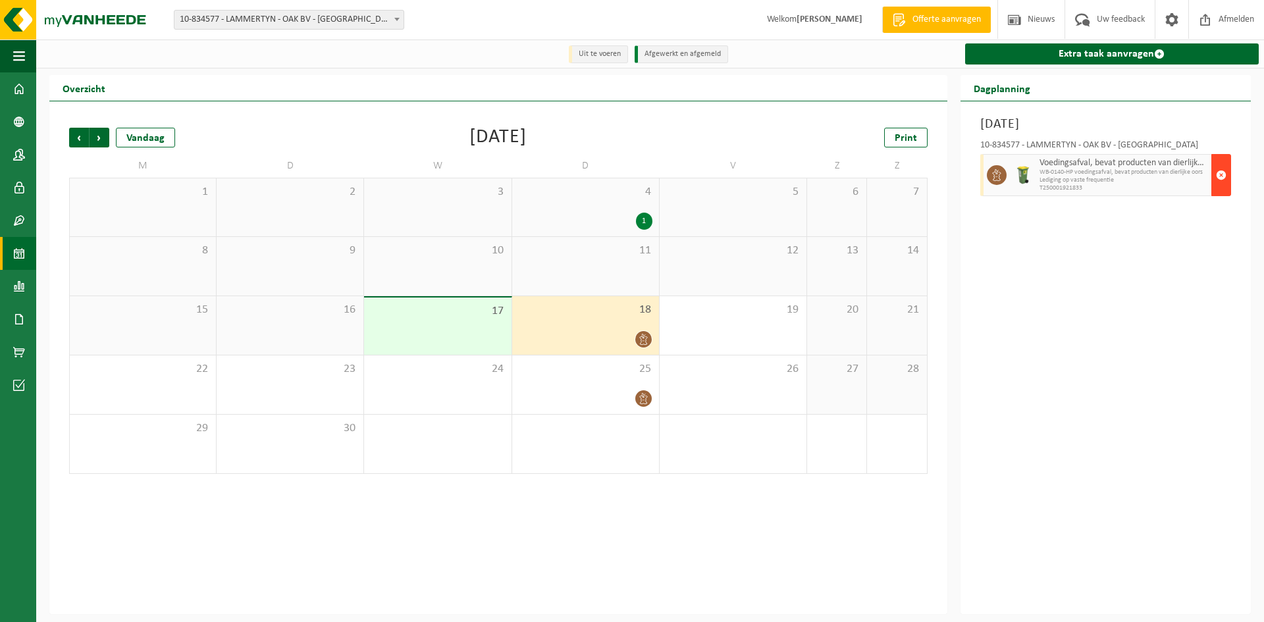
click at [1215, 179] on button "button" at bounding box center [1221, 175] width 20 height 42
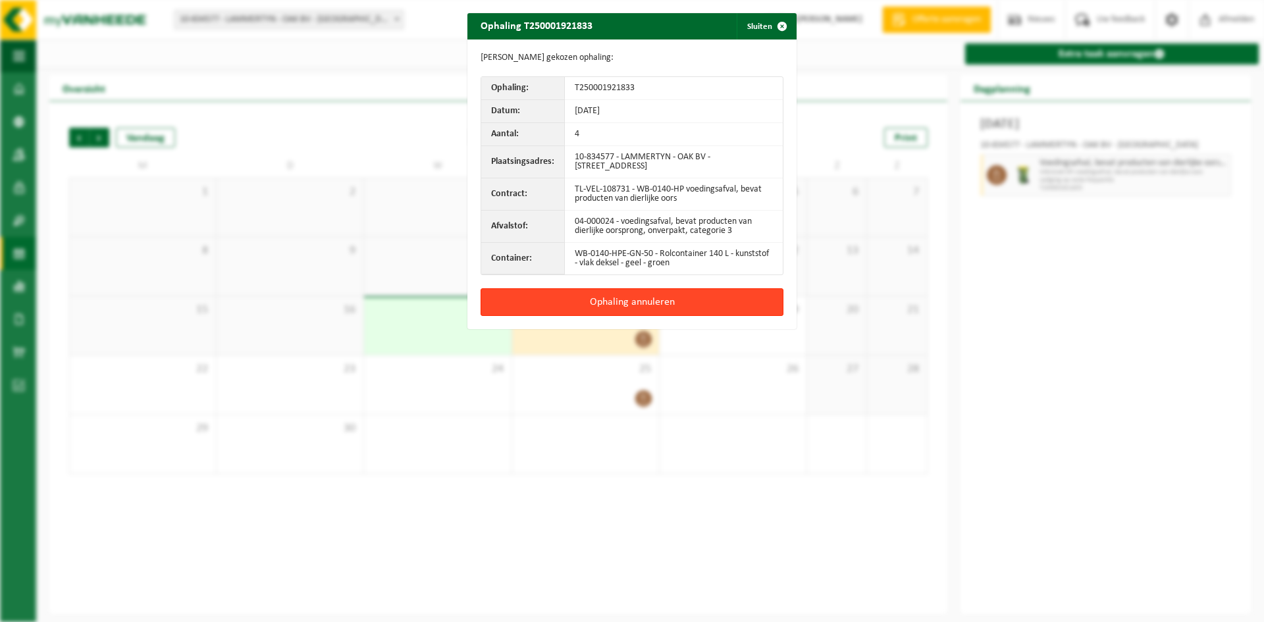
click at [649, 304] on button "Ophaling annuleren" at bounding box center [632, 302] width 303 height 28
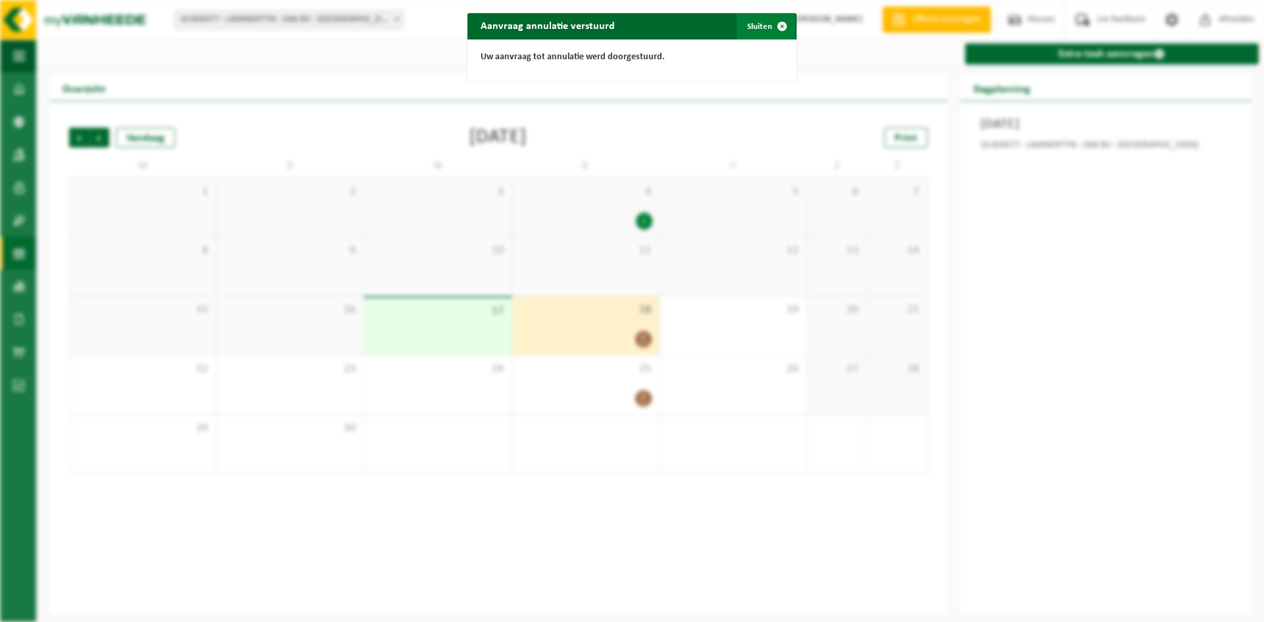
click at [757, 18] on button "Sluiten" at bounding box center [766, 26] width 59 height 26
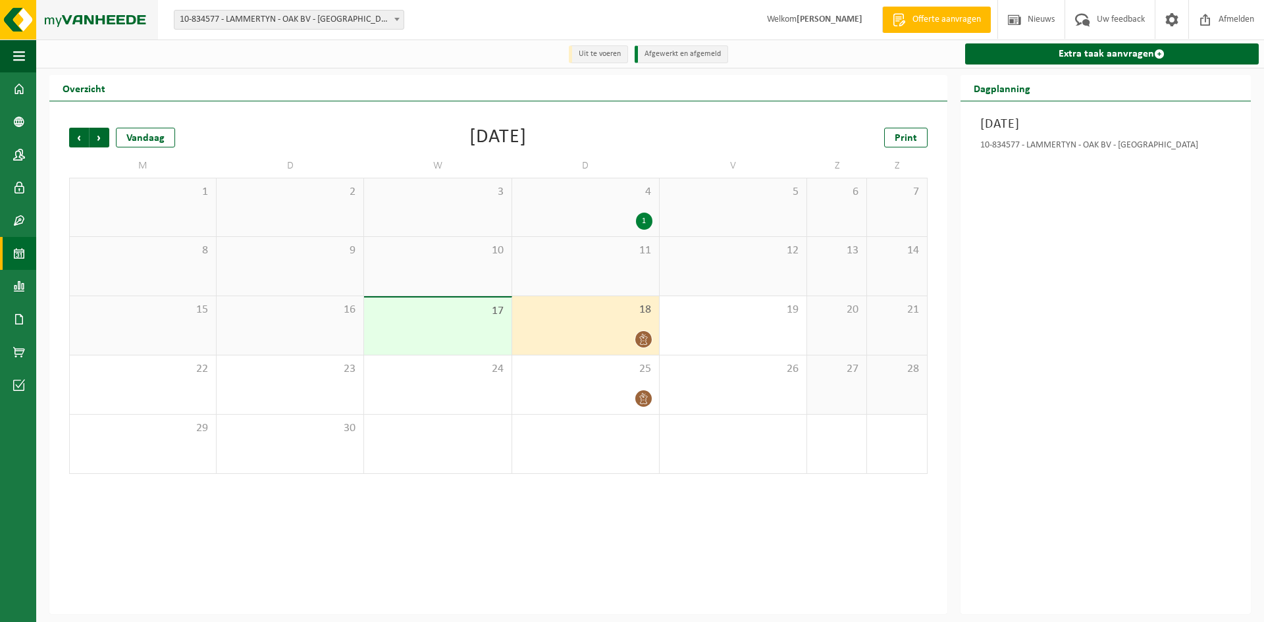
click at [86, 13] on img at bounding box center [79, 20] width 158 height 40
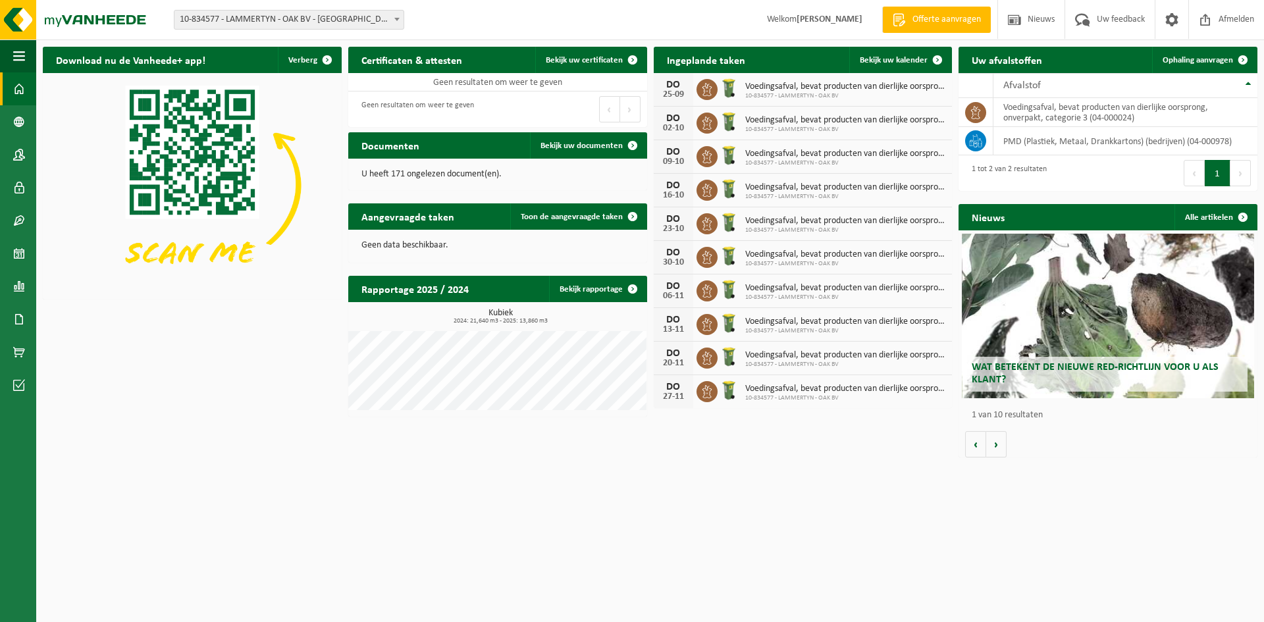
click at [279, 17] on span "10-834577 - LAMMERTYN - OAK BV - [GEOGRAPHIC_DATA]" at bounding box center [288, 20] width 229 height 18
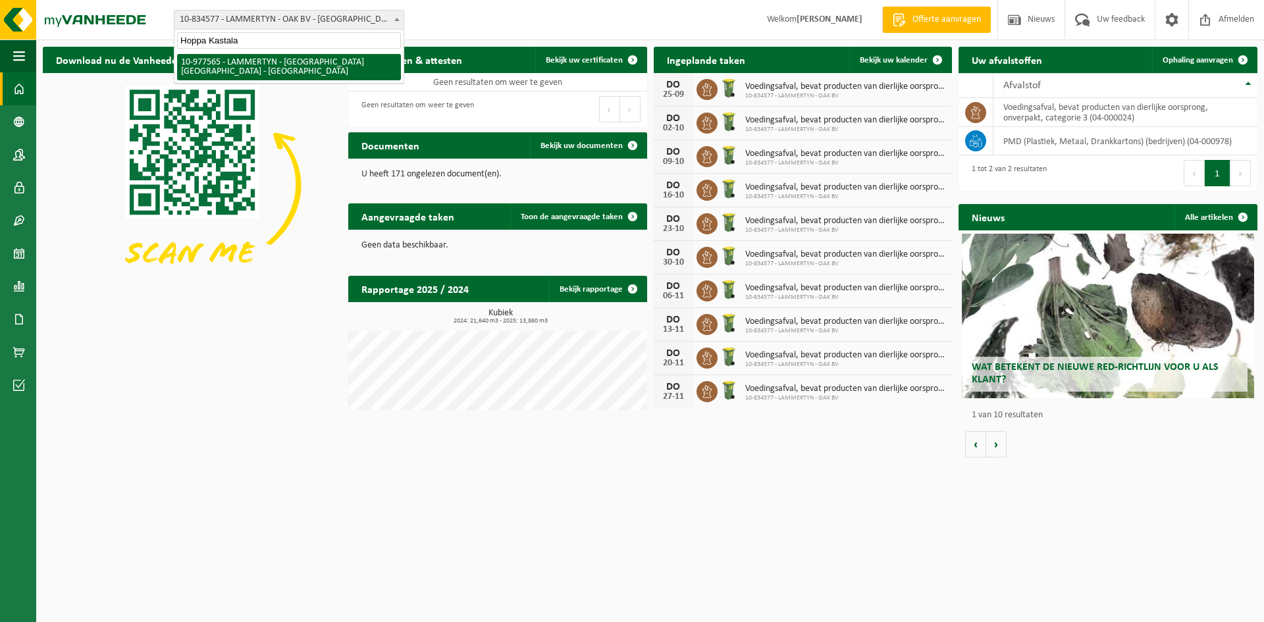
type input "Hoppa Kastala"
select select "159546"
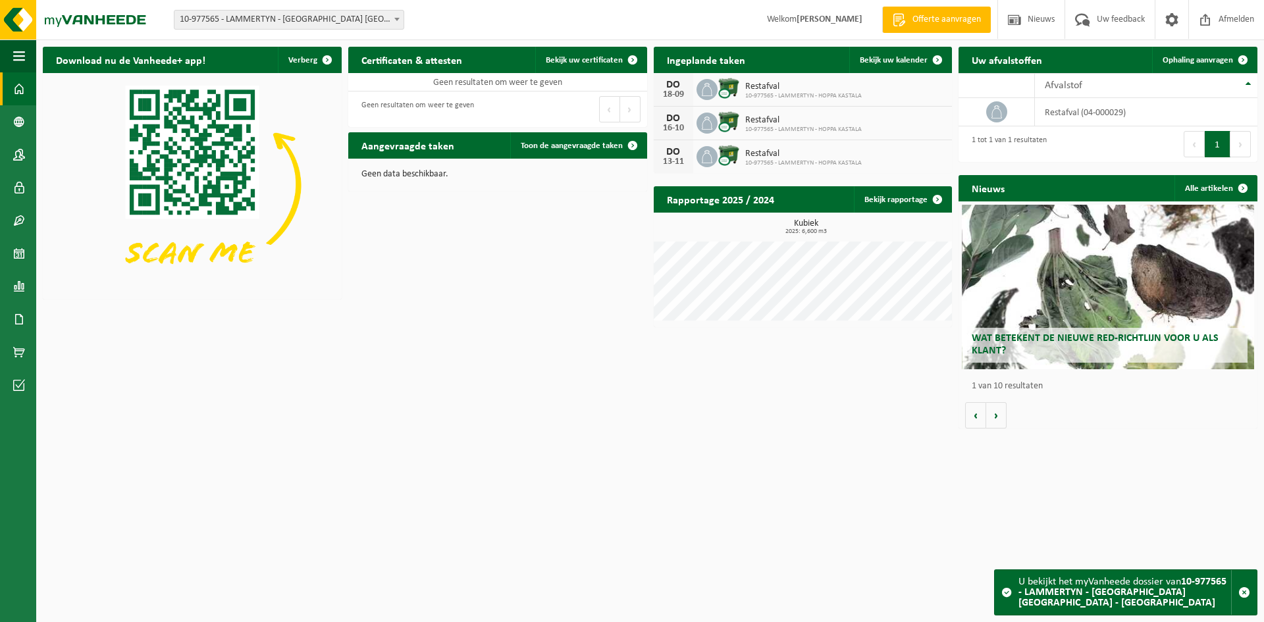
click at [277, 17] on span "10-977565 - LAMMERTYN - [GEOGRAPHIC_DATA] [GEOGRAPHIC_DATA] - [GEOGRAPHIC_DATA]" at bounding box center [288, 20] width 229 height 18
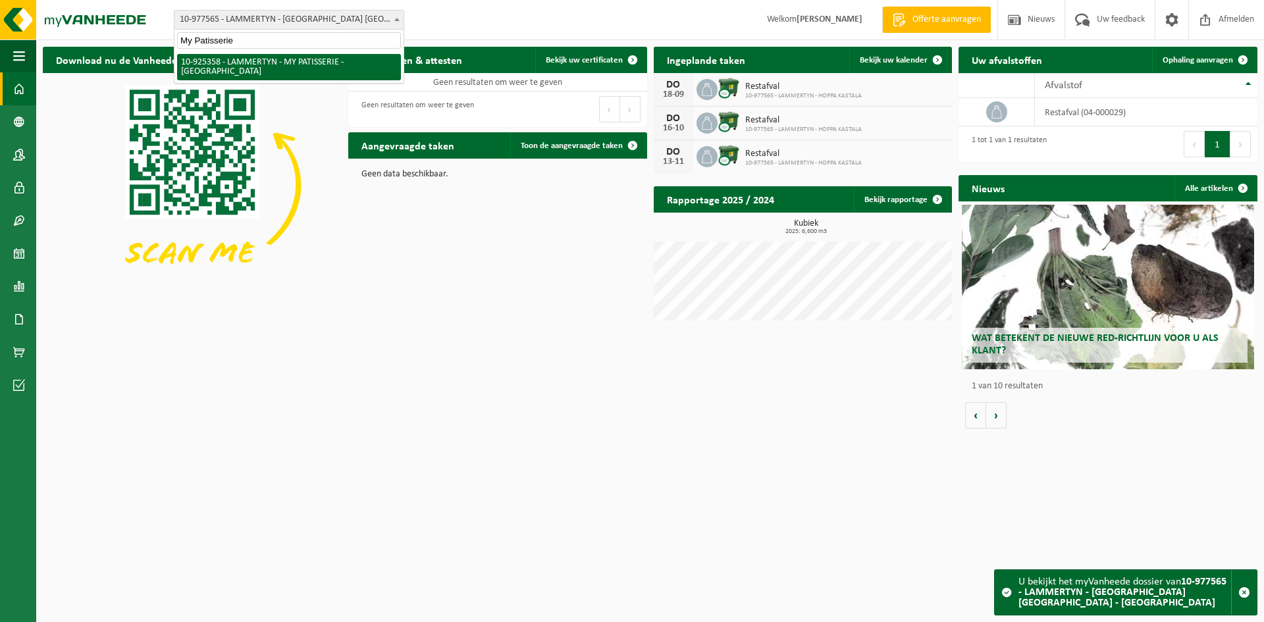
type input "My Patisserie"
select select "131844"
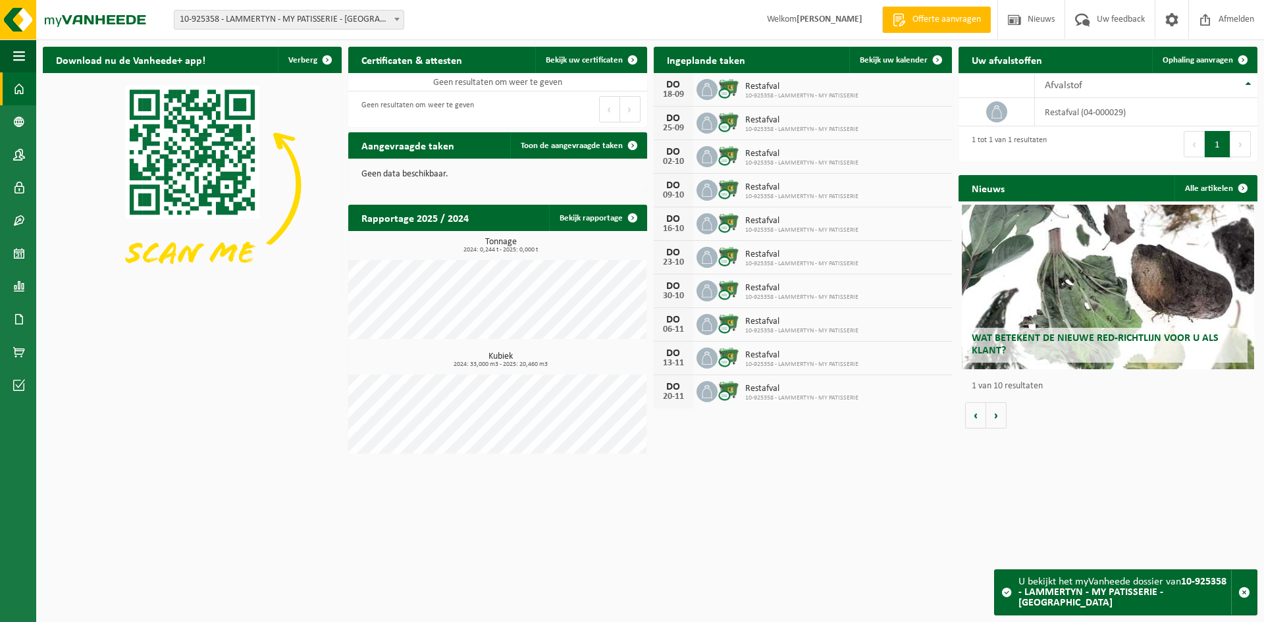
click at [343, 21] on span "10-925358 - LAMMERTYN - MY PATISSERIE - [GEOGRAPHIC_DATA]" at bounding box center [288, 20] width 229 height 18
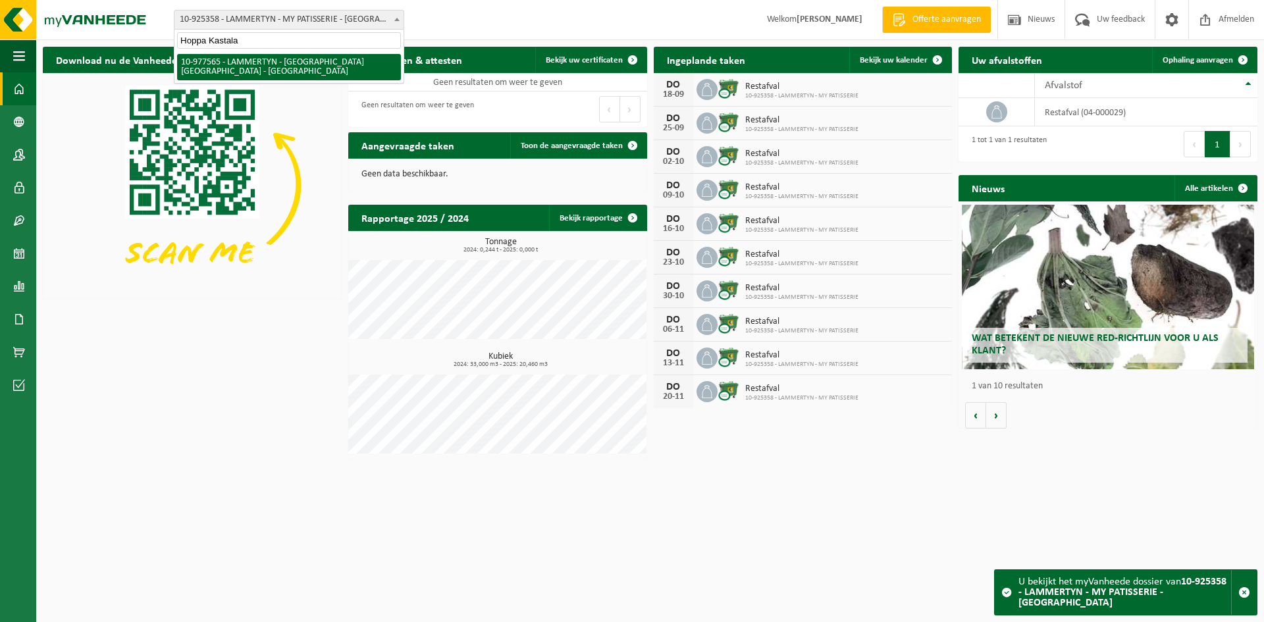
type input "Hoppa Kastala"
select select "159546"
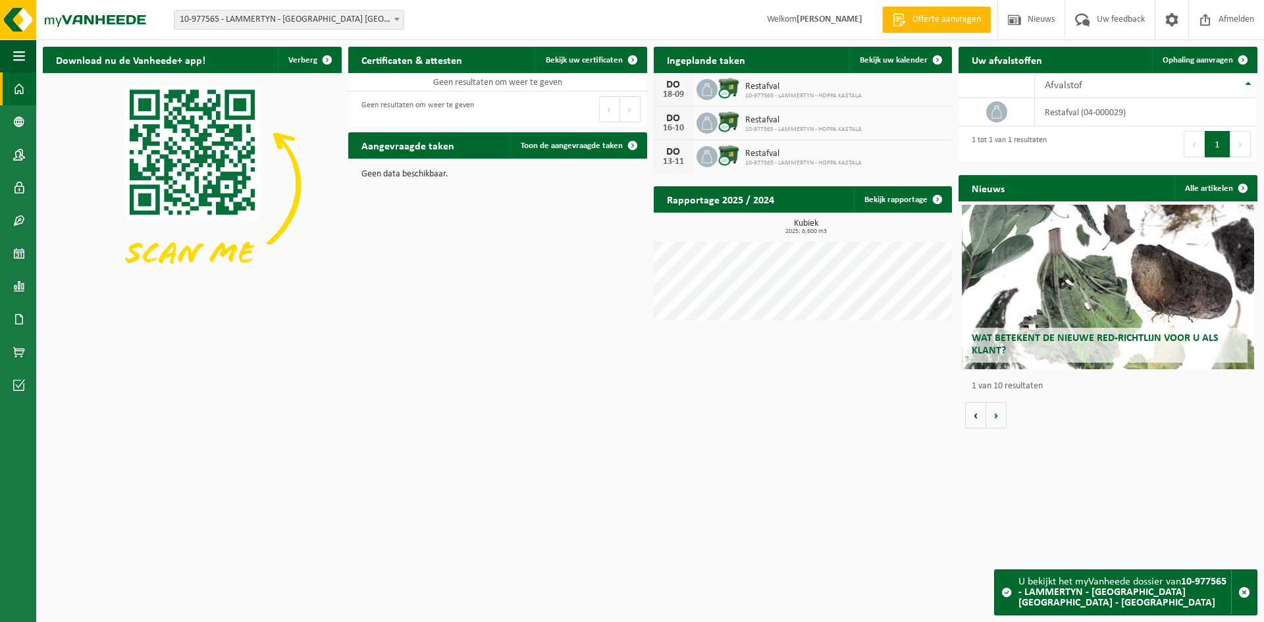
click at [444, 25] on div "Vestiging: 10-691042 - [DOMAIN_NAME] - BEVEREN-WAAS 10-933485 - ???[DOMAIN_NAME…" at bounding box center [632, 20] width 1264 height 40
click at [388, 22] on span "10-977565 - LAMMERTYN - [GEOGRAPHIC_DATA] [GEOGRAPHIC_DATA] - [GEOGRAPHIC_DATA]" at bounding box center [288, 20] width 229 height 18
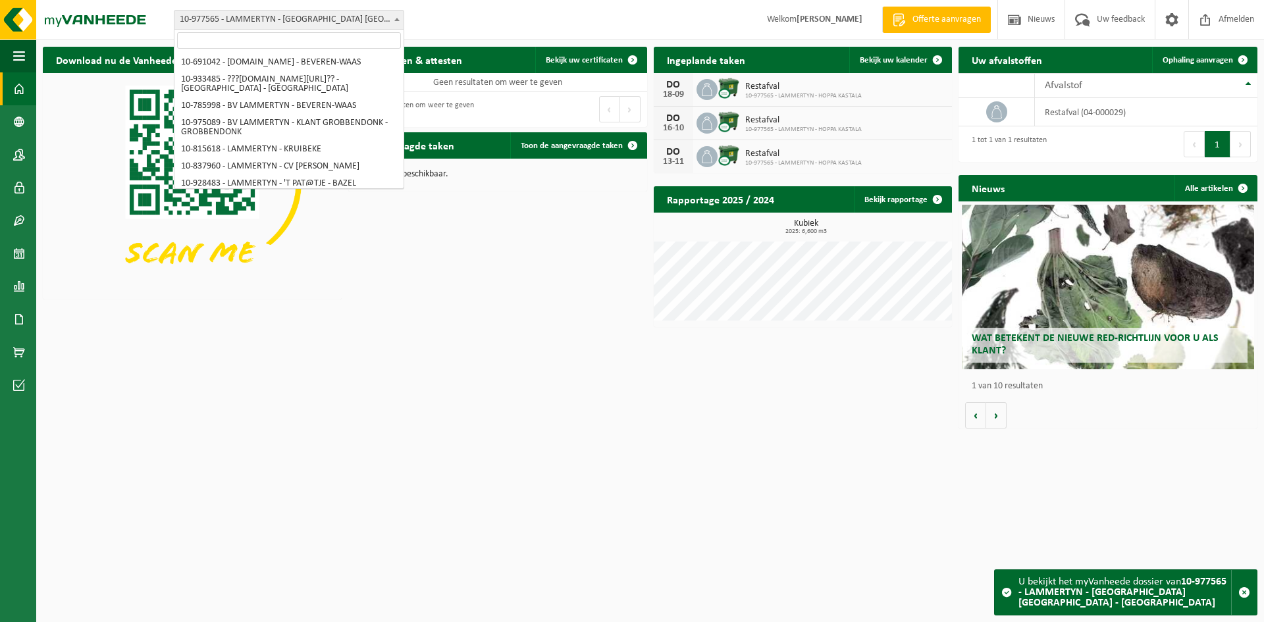
scroll to position [2805, 0]
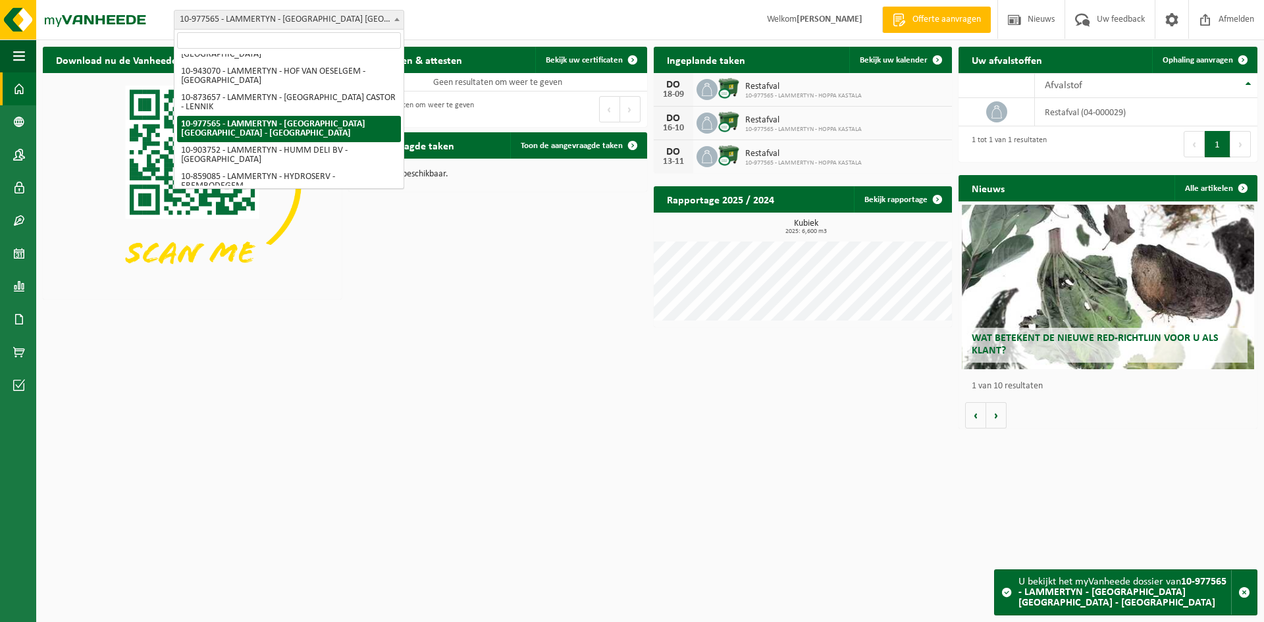
click at [304, 44] on input "search" at bounding box center [289, 40] width 224 height 16
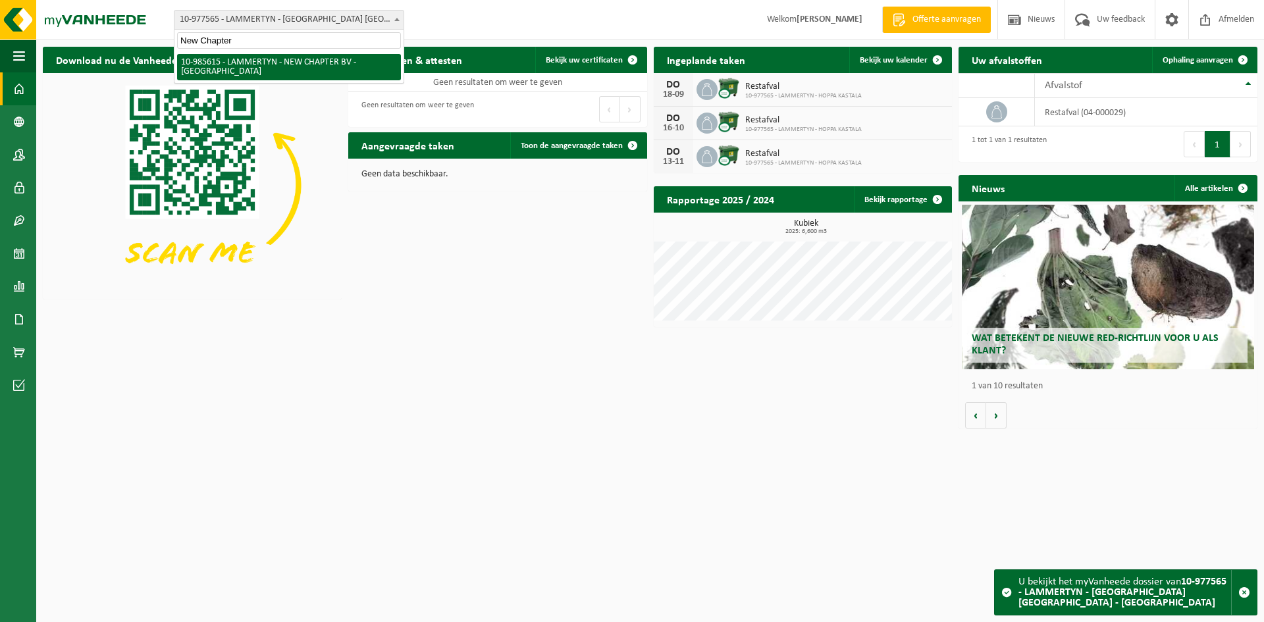
type input "New Chapter"
select select "165194"
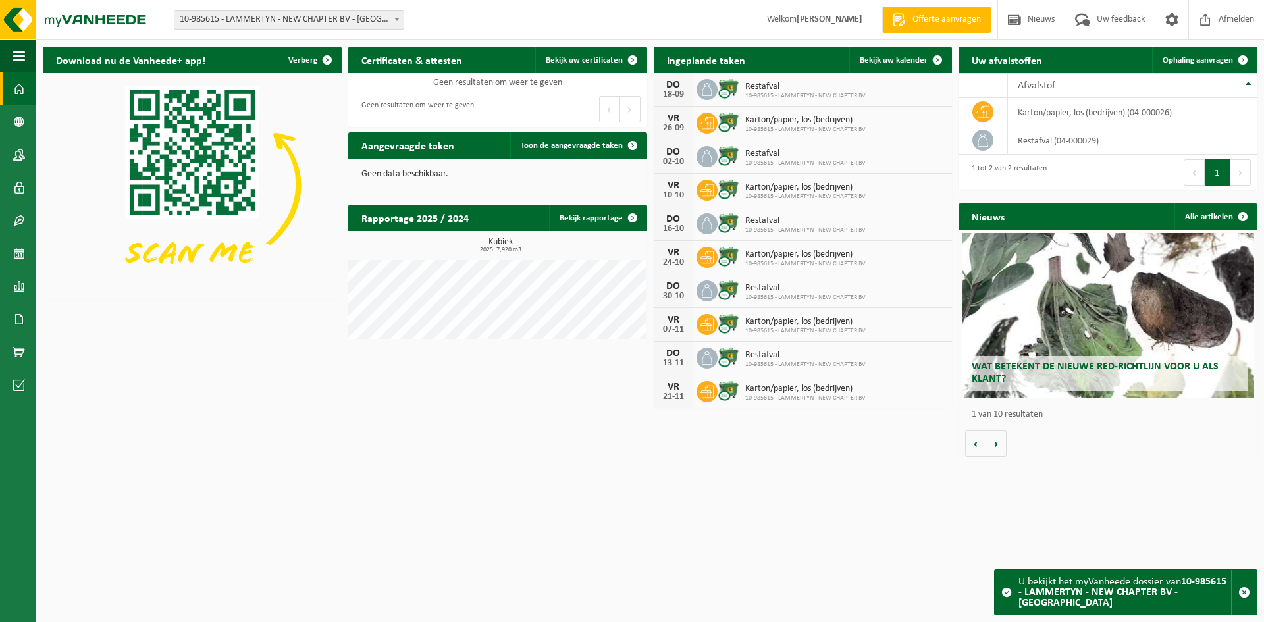
drag, startPoint x: 47, startPoint y: 202, endPoint x: 79, endPoint y: 133, distance: 76.3
click at [47, 202] on img at bounding box center [192, 185] width 299 height 224
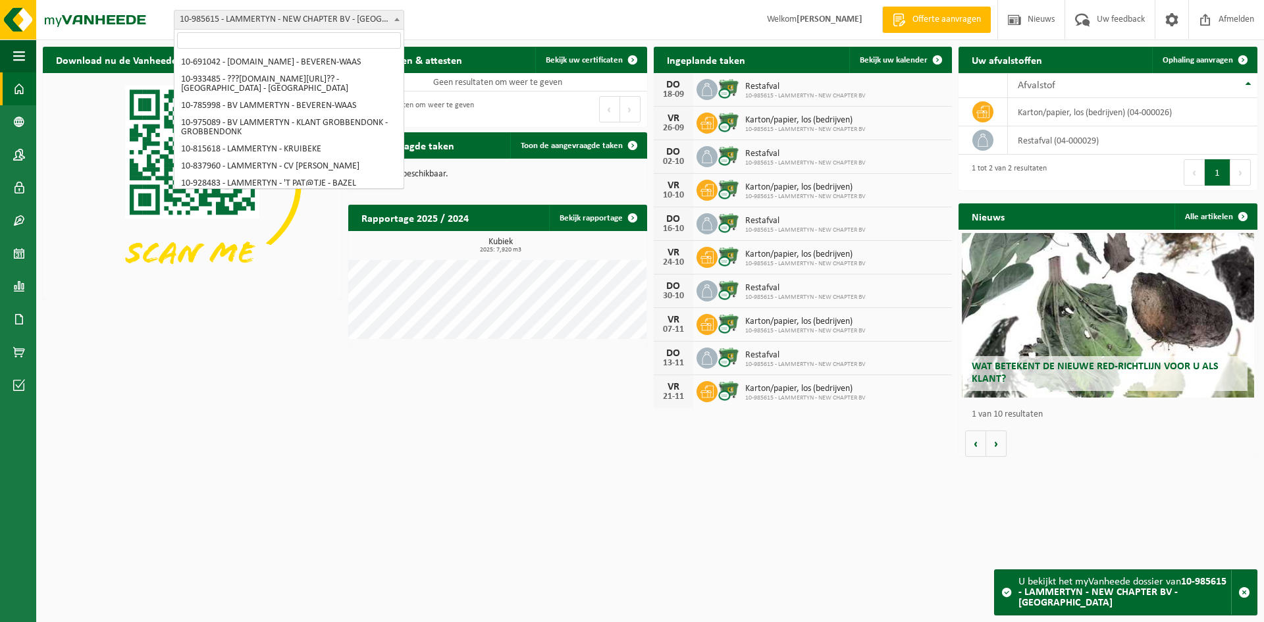
click at [191, 17] on span "10-985615 - LAMMERTYN - NEW CHAPTER BV - [GEOGRAPHIC_DATA]" at bounding box center [288, 20] width 229 height 18
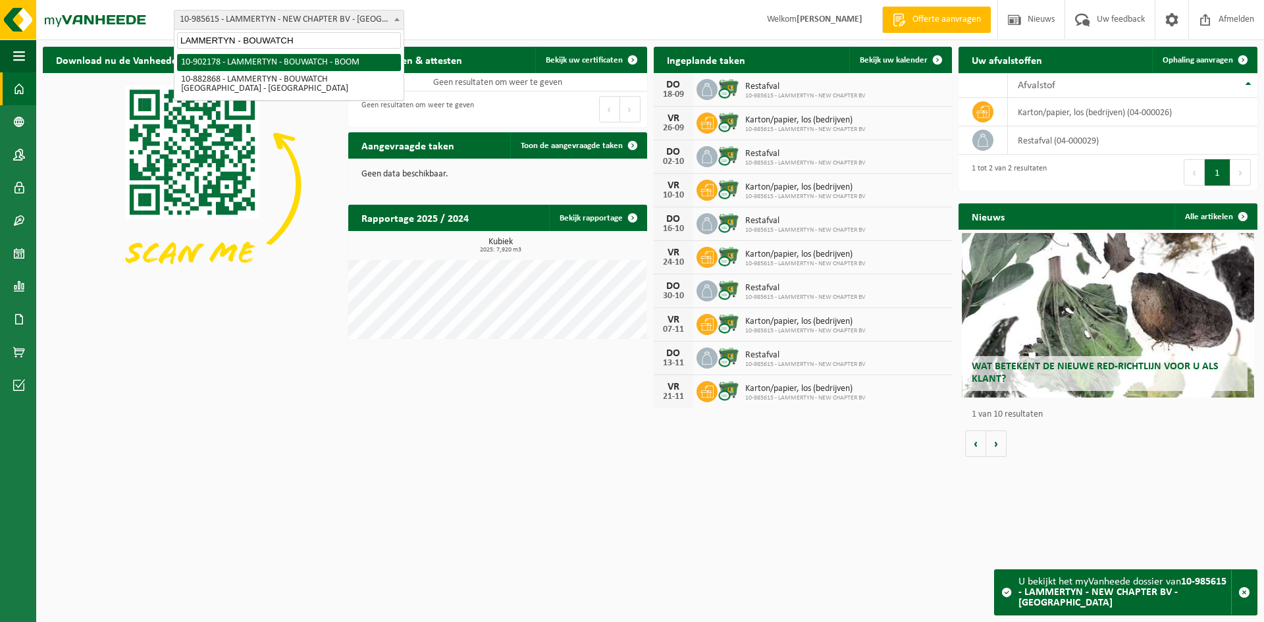
type input "LAMMERTYN - BOUWATCH"
select select "120149"
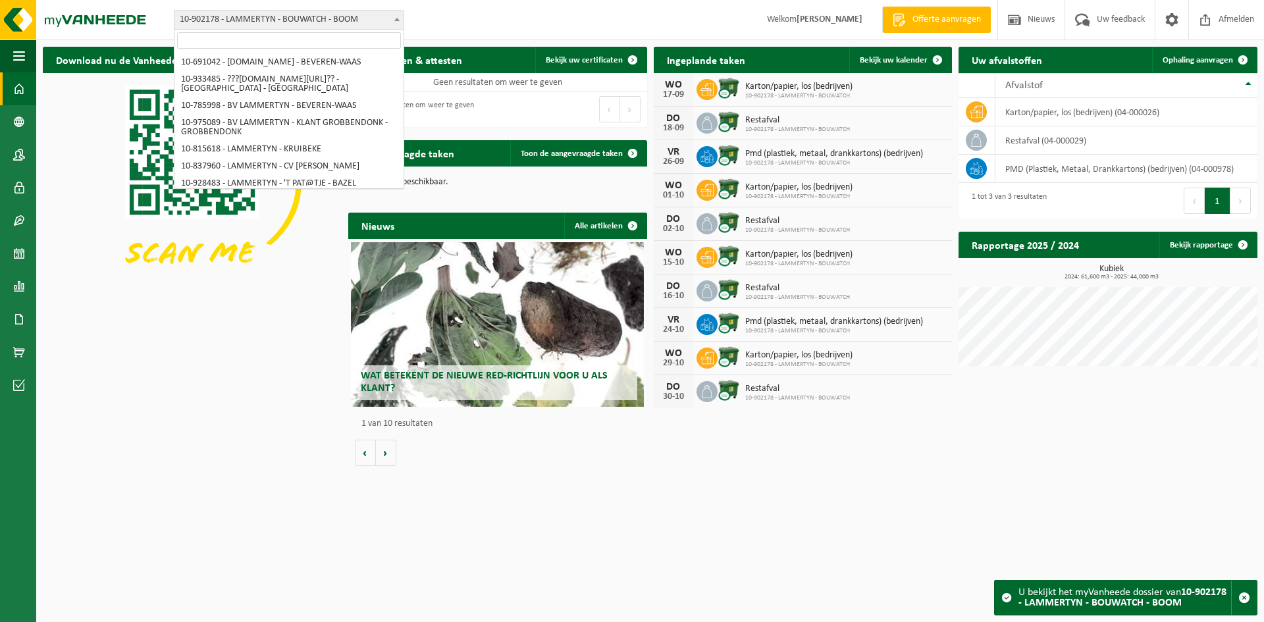
click at [175, 15] on span "10-902178 - LAMMERTYN - BOUWATCH - BOOM" at bounding box center [288, 20] width 229 height 18
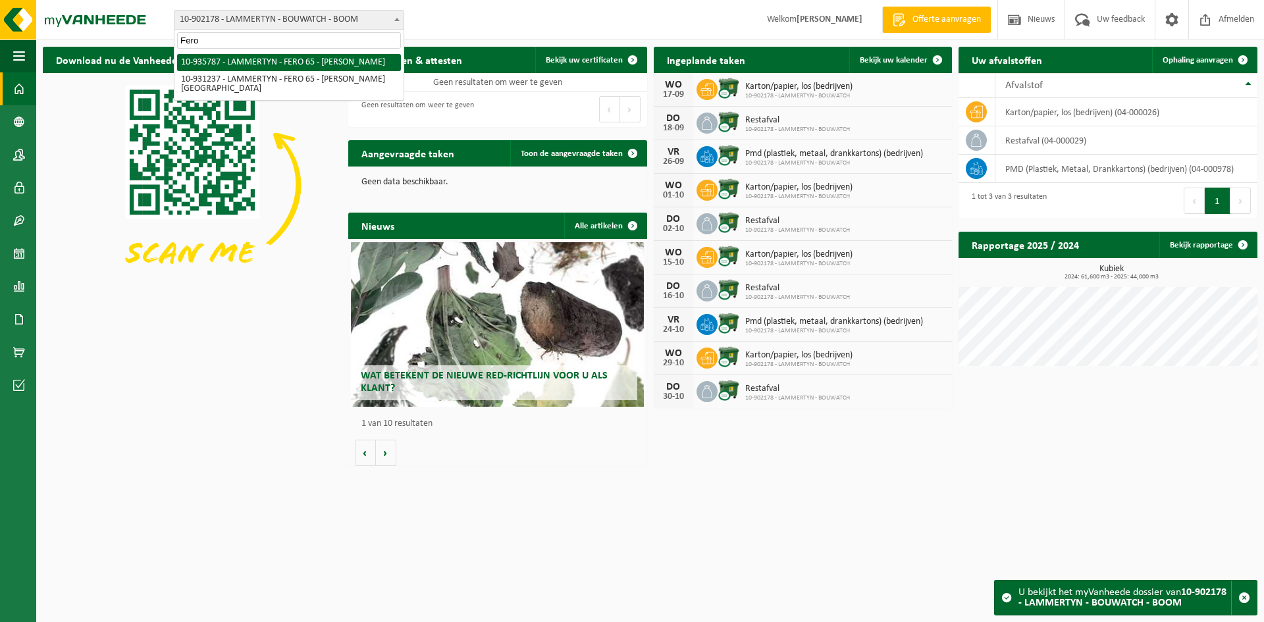
type input "Fero"
select select "136784"
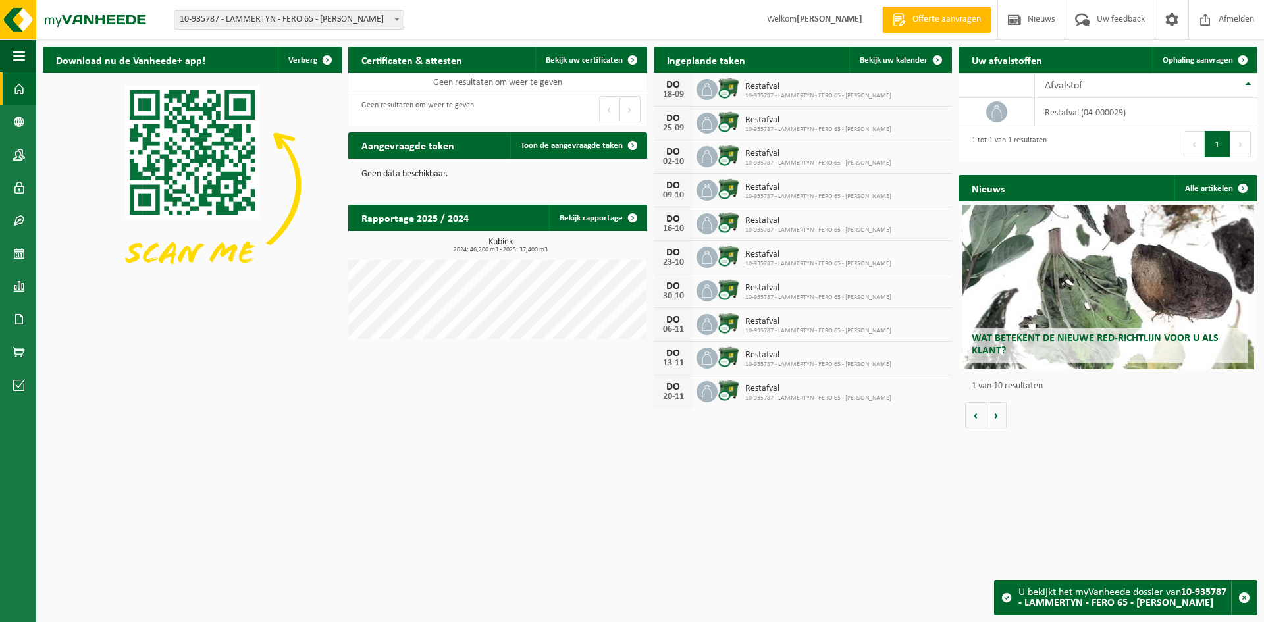
click at [223, 28] on span "10-935787 - LAMMERTYN - FERO 65 - [PERSON_NAME]" at bounding box center [288, 20] width 229 height 18
type input "Je Depannage"
select select "116940"
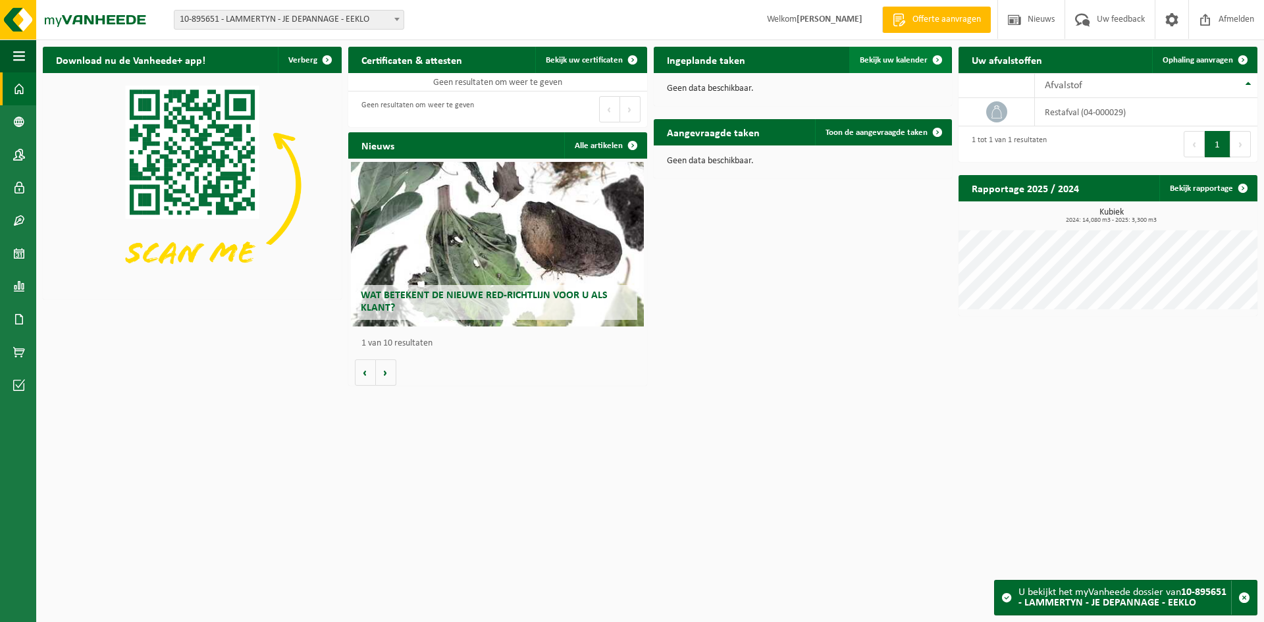
click at [906, 62] on span "Bekijk uw kalender" at bounding box center [894, 60] width 68 height 9
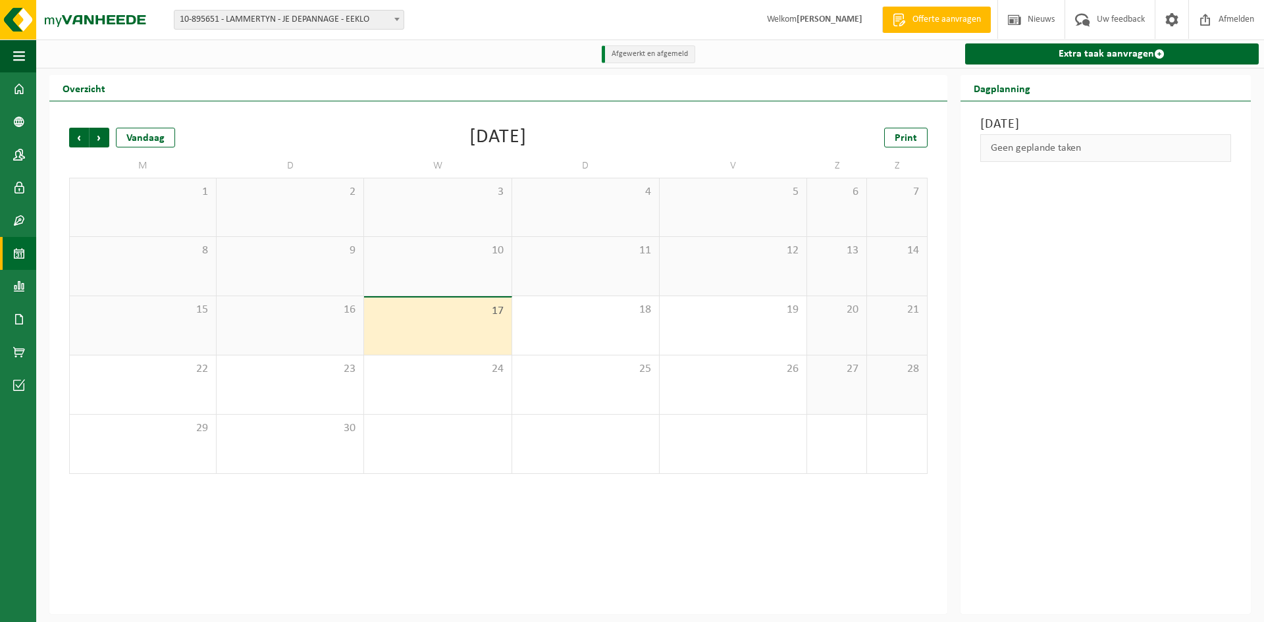
click at [464, 331] on div "17" at bounding box center [437, 326] width 147 height 57
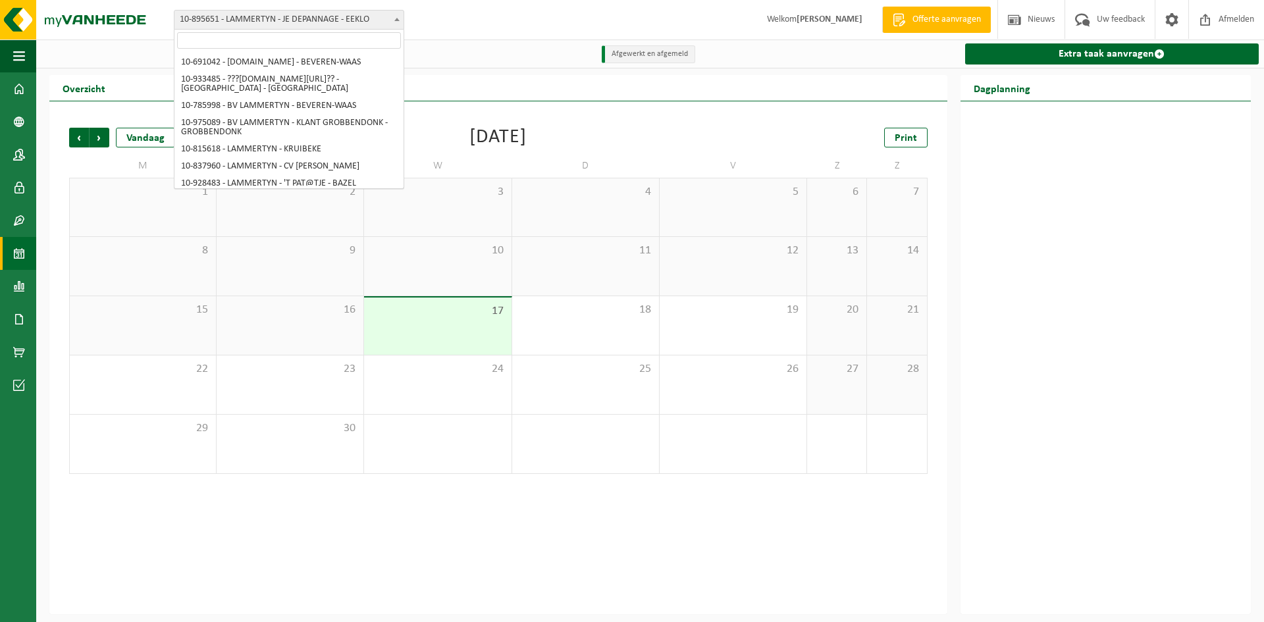
click at [313, 21] on span "10-895651 - LAMMERTYN - JE DEPANNAGE - EEKLO" at bounding box center [288, 20] width 229 height 18
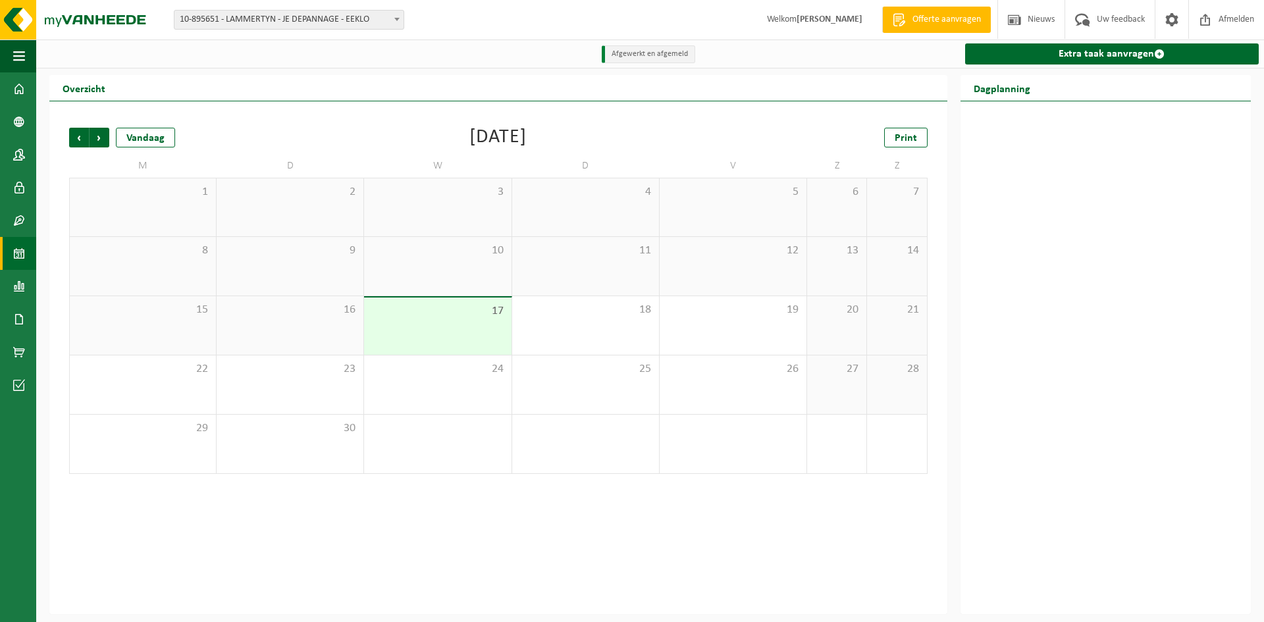
click at [390, 280] on div "10" at bounding box center [437, 266] width 147 height 59
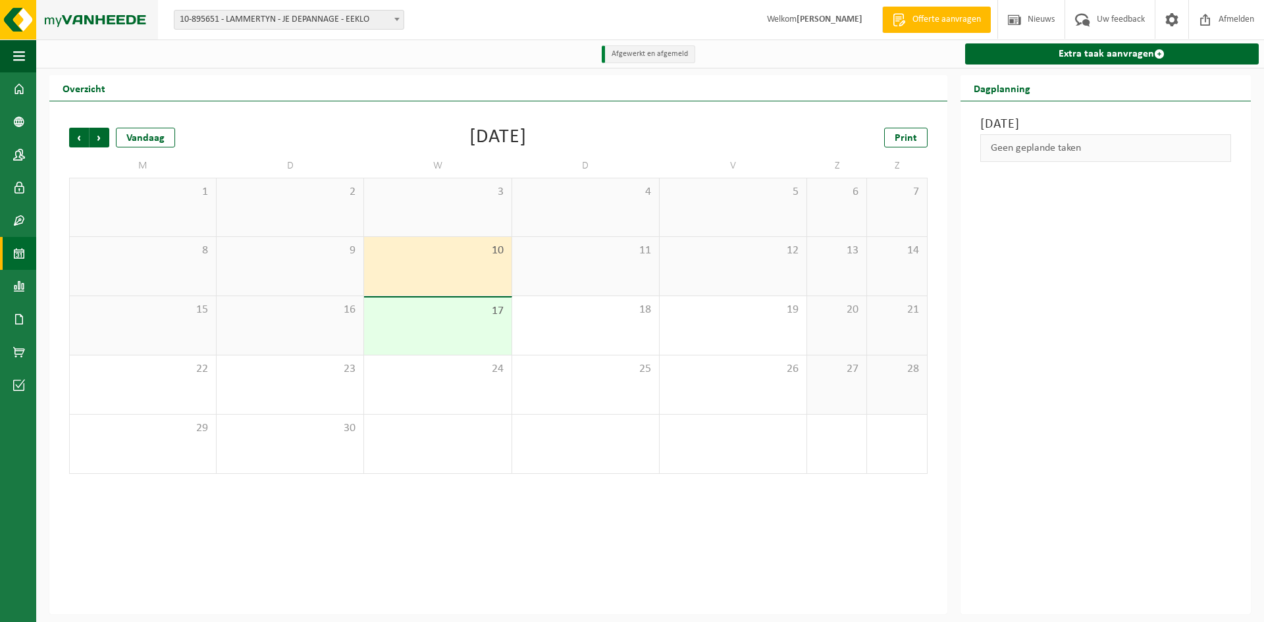
click at [57, 20] on img at bounding box center [79, 20] width 158 height 40
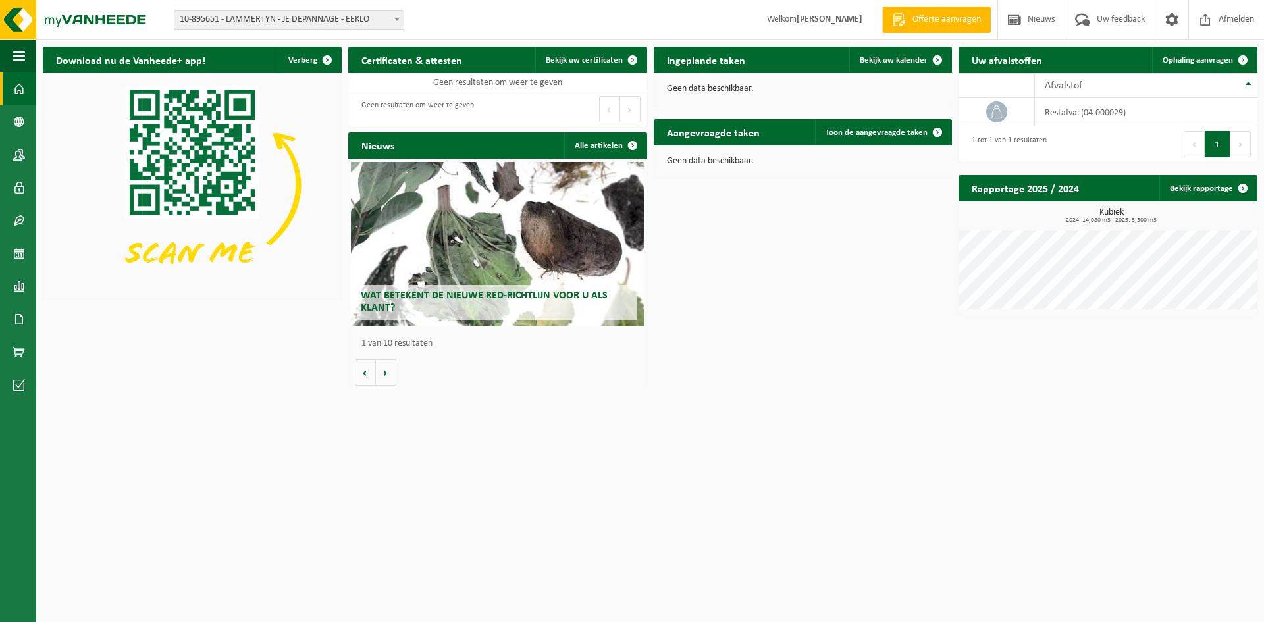
click at [452, 473] on html "Vestiging: 10-691042 - [DOMAIN_NAME] - BEVEREN-WAAS 10-933485 - ???[DOMAIN_NAME…" at bounding box center [632, 311] width 1264 height 622
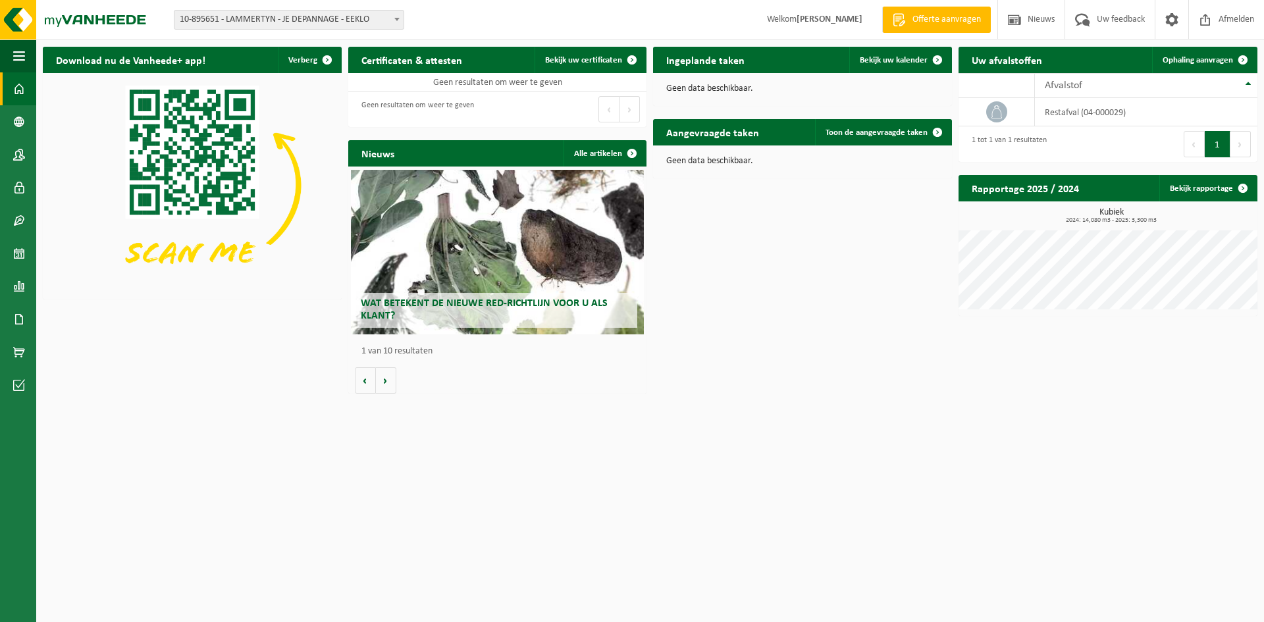
click at [287, 19] on span "10-895651 - LAMMERTYN - JE DEPANNAGE - EEKLO" at bounding box center [288, 20] width 229 height 18
click at [251, 45] on input "Memi's Group" at bounding box center [289, 40] width 224 height 16
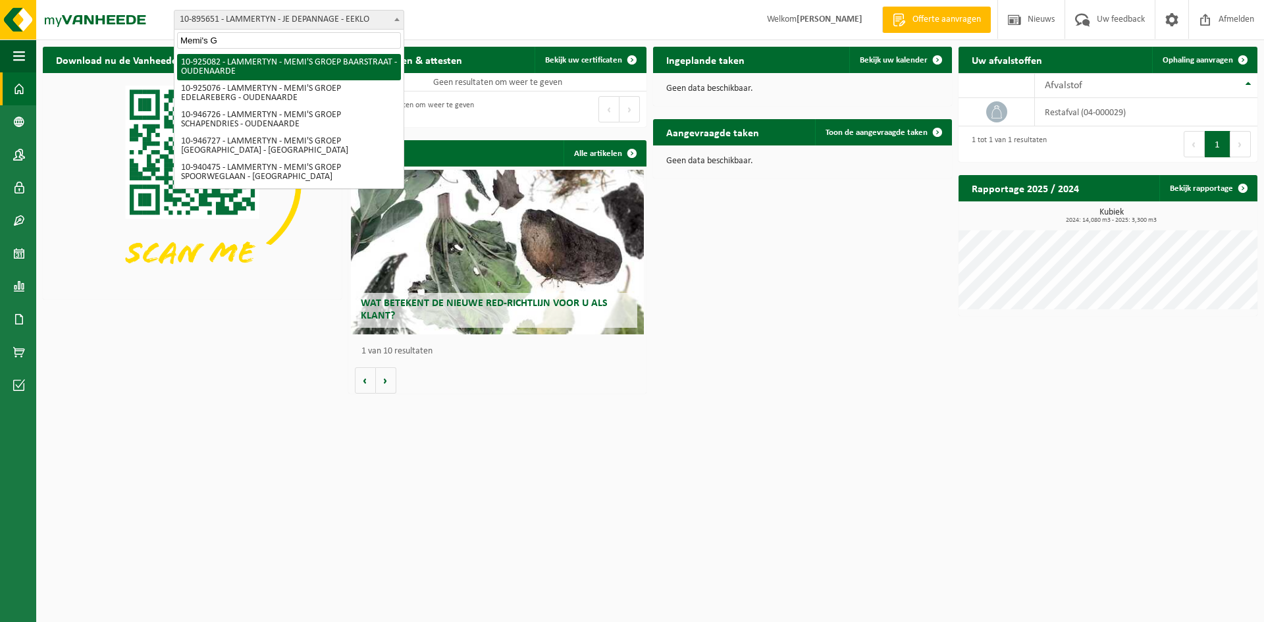
type input "Memi's G"
select select "131707"
